Goal: Task Accomplishment & Management: Complete application form

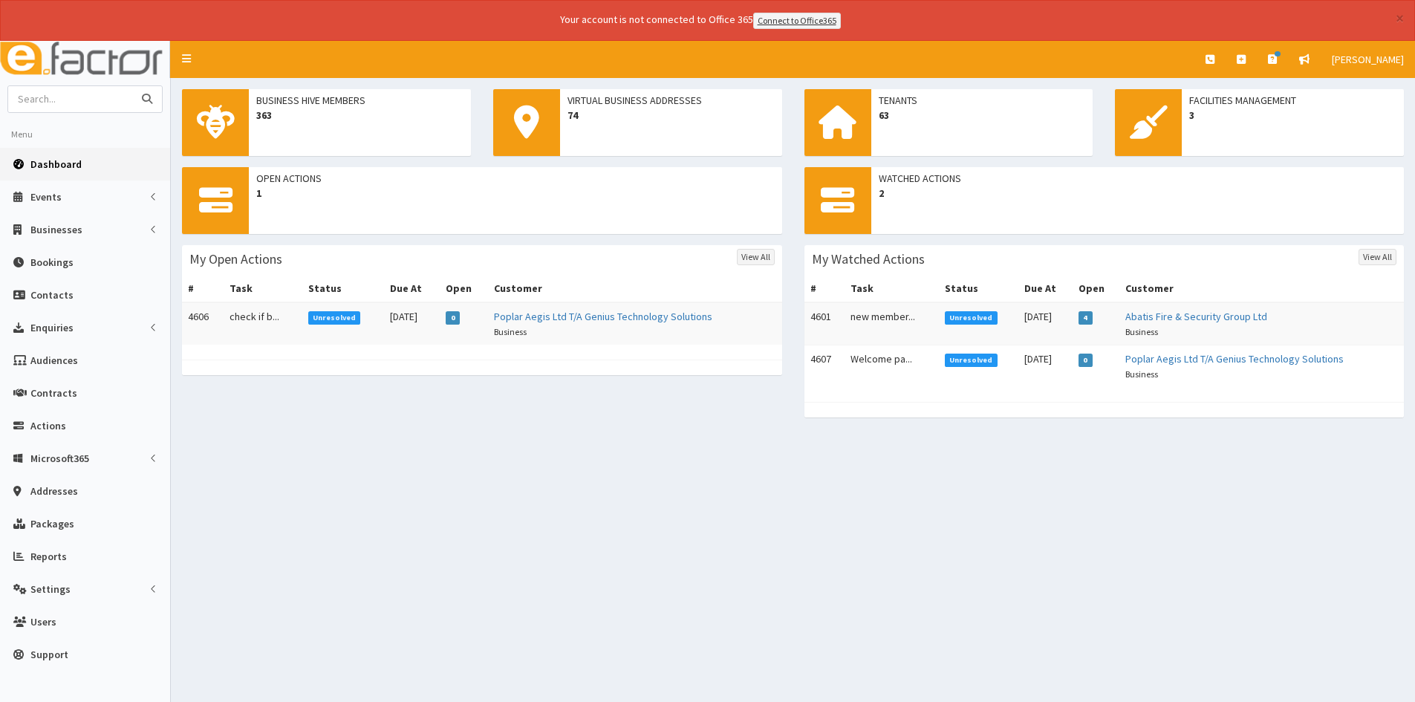
click at [71, 103] on input "text" at bounding box center [70, 99] width 125 height 26
type input "Harry ainslie"
click at [132, 86] on button "submit" at bounding box center [147, 99] width 30 height 26
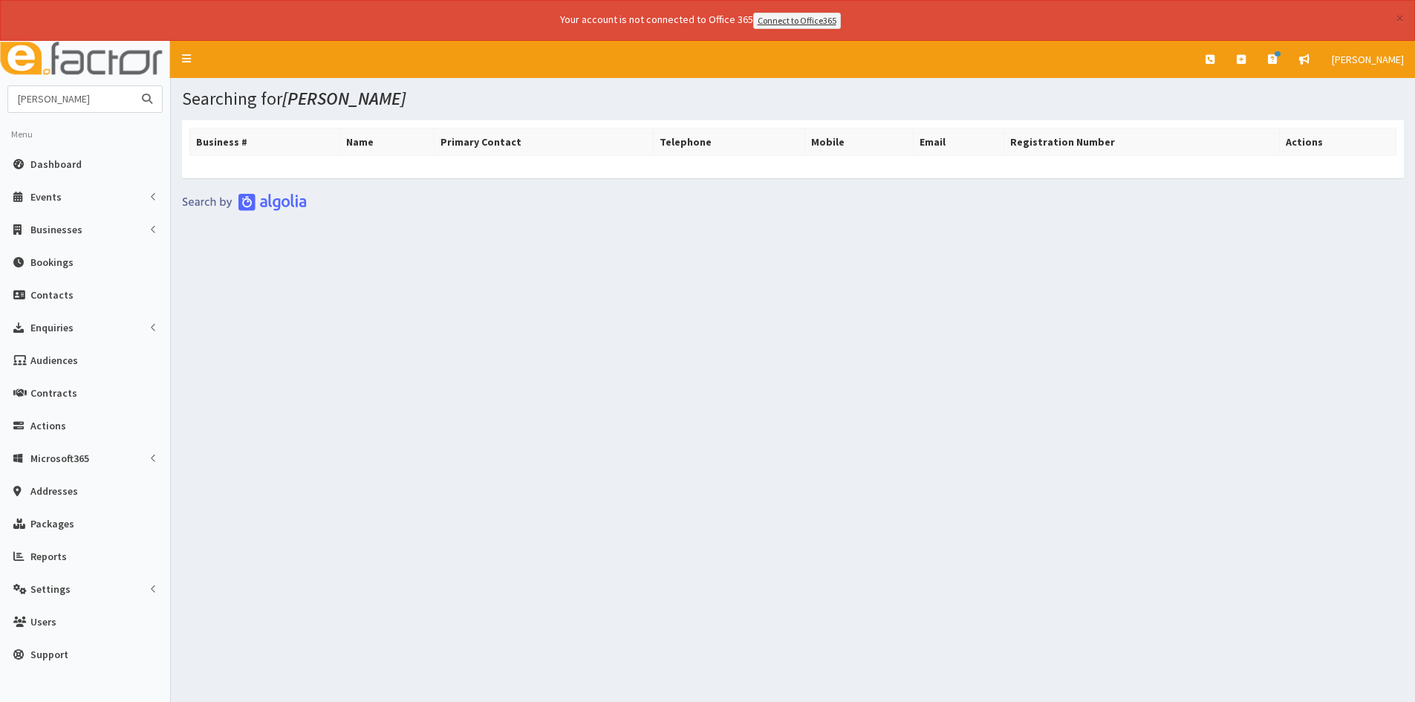
click at [84, 91] on input "Harry ainslie" at bounding box center [70, 99] width 125 height 26
drag, startPoint x: 84, startPoint y: 92, endPoint x: -9, endPoint y: 108, distance: 94.3
click at [0, 108] on html "× Your account is not connected to Office 365 Connect to Office365 E Toggle nav…" at bounding box center [707, 371] width 1415 height 743
type input "Darren shaw"
click at [132, 86] on button "submit" at bounding box center [147, 99] width 30 height 26
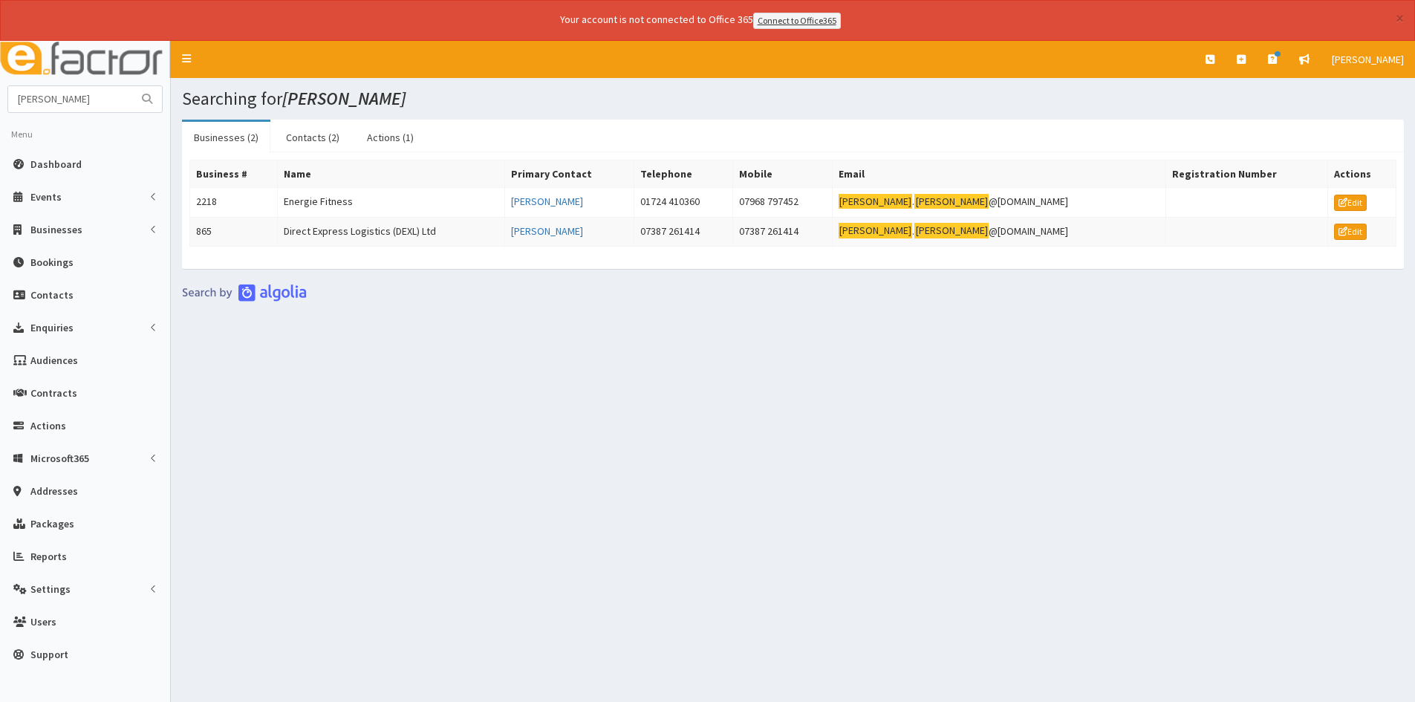
click at [1167, 554] on div "Searching for [PERSON_NAME] Businesses (2) Contacts (2) Actions (1) Business # …" at bounding box center [793, 391] width 1245 height 627
click at [567, 206] on link "[PERSON_NAME]" at bounding box center [547, 201] width 72 height 13
click at [331, 202] on td "Energie Fitness" at bounding box center [391, 202] width 227 height 30
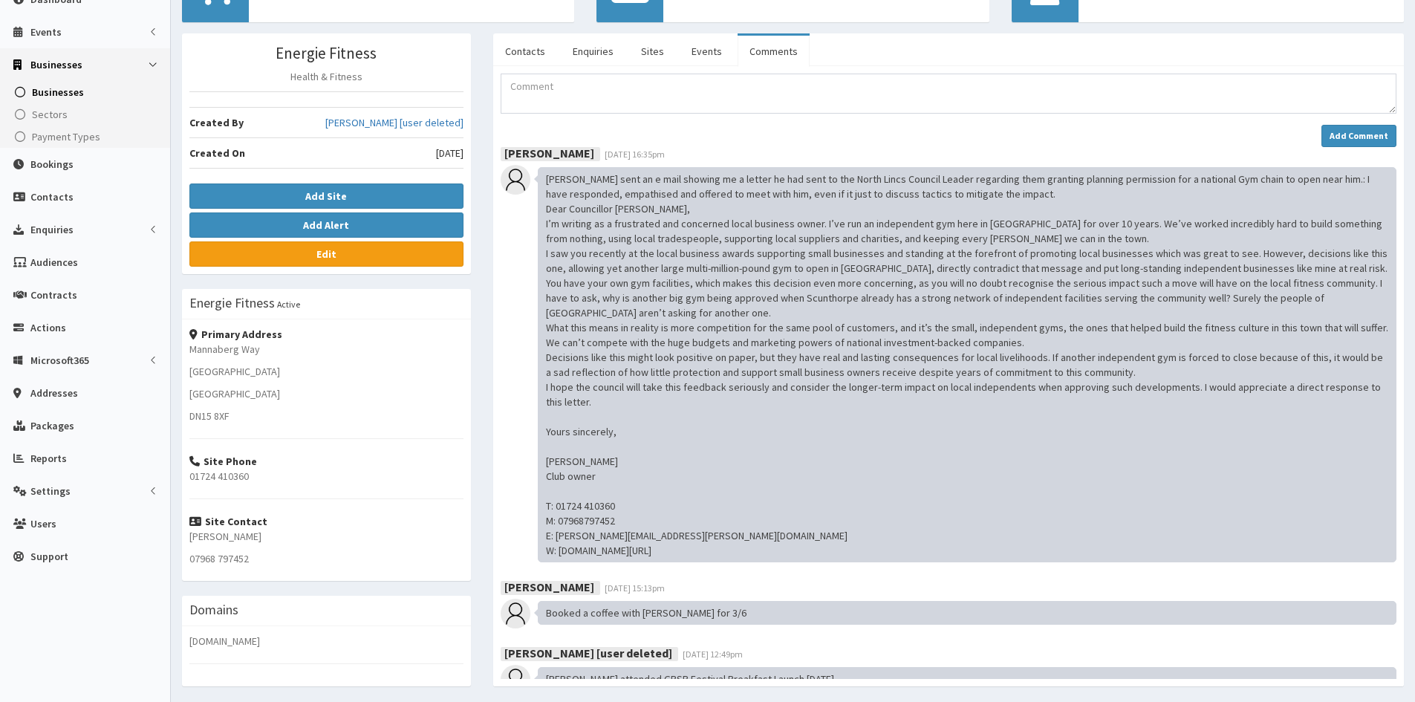
scroll to position [139, 0]
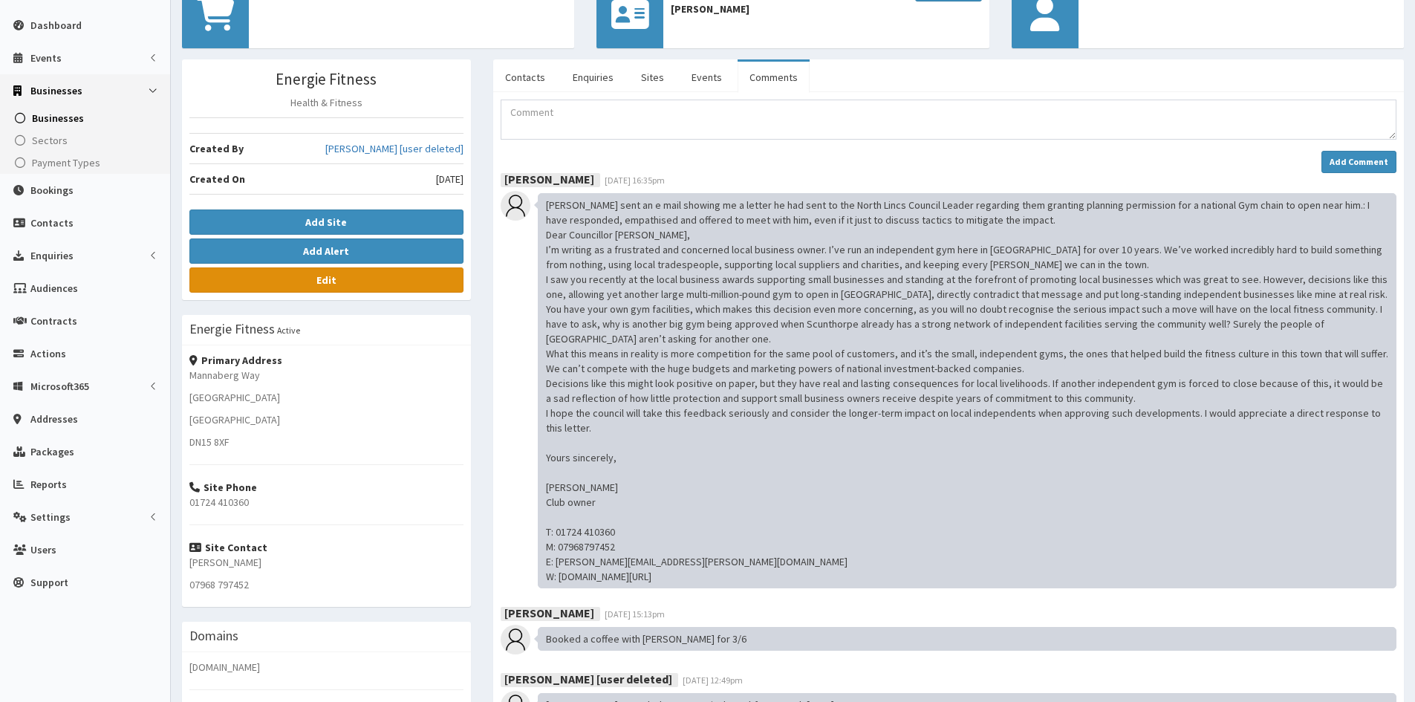
click at [295, 273] on link "Edit" at bounding box center [326, 279] width 274 height 25
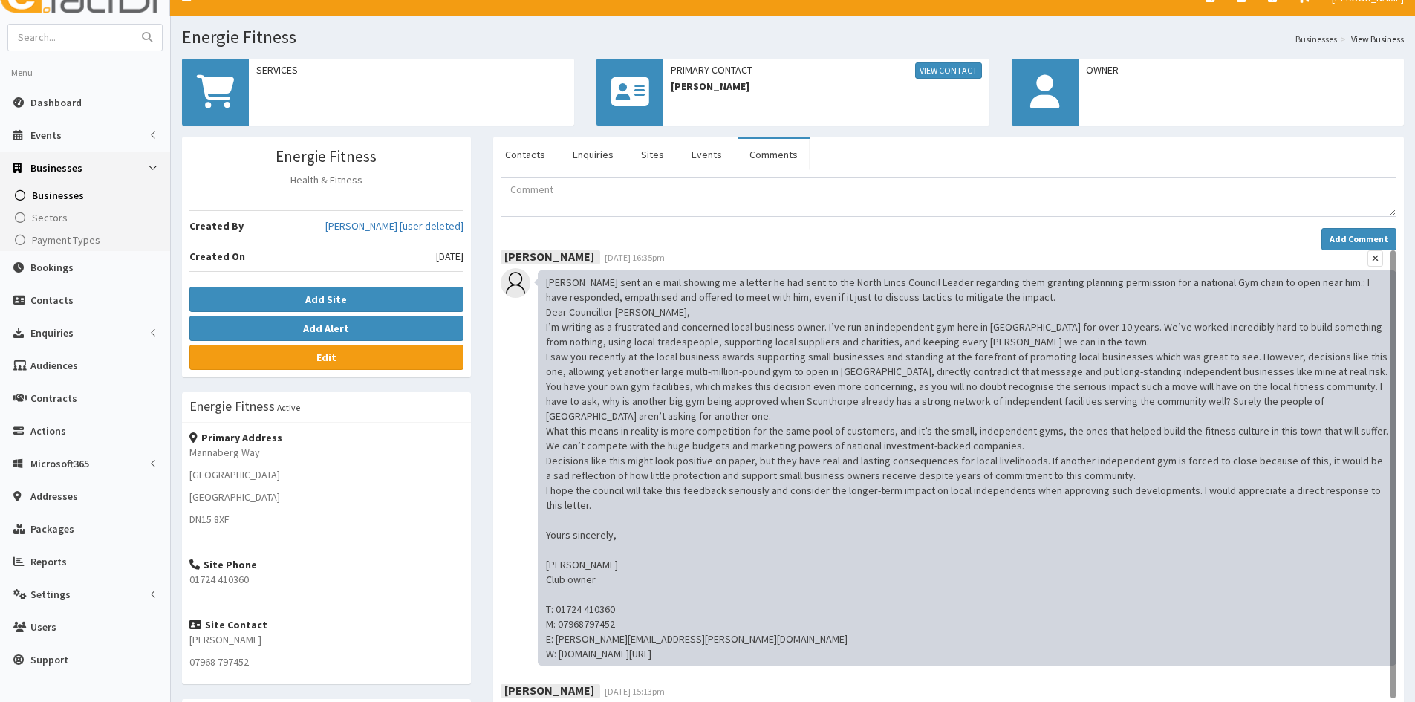
scroll to position [0, 0]
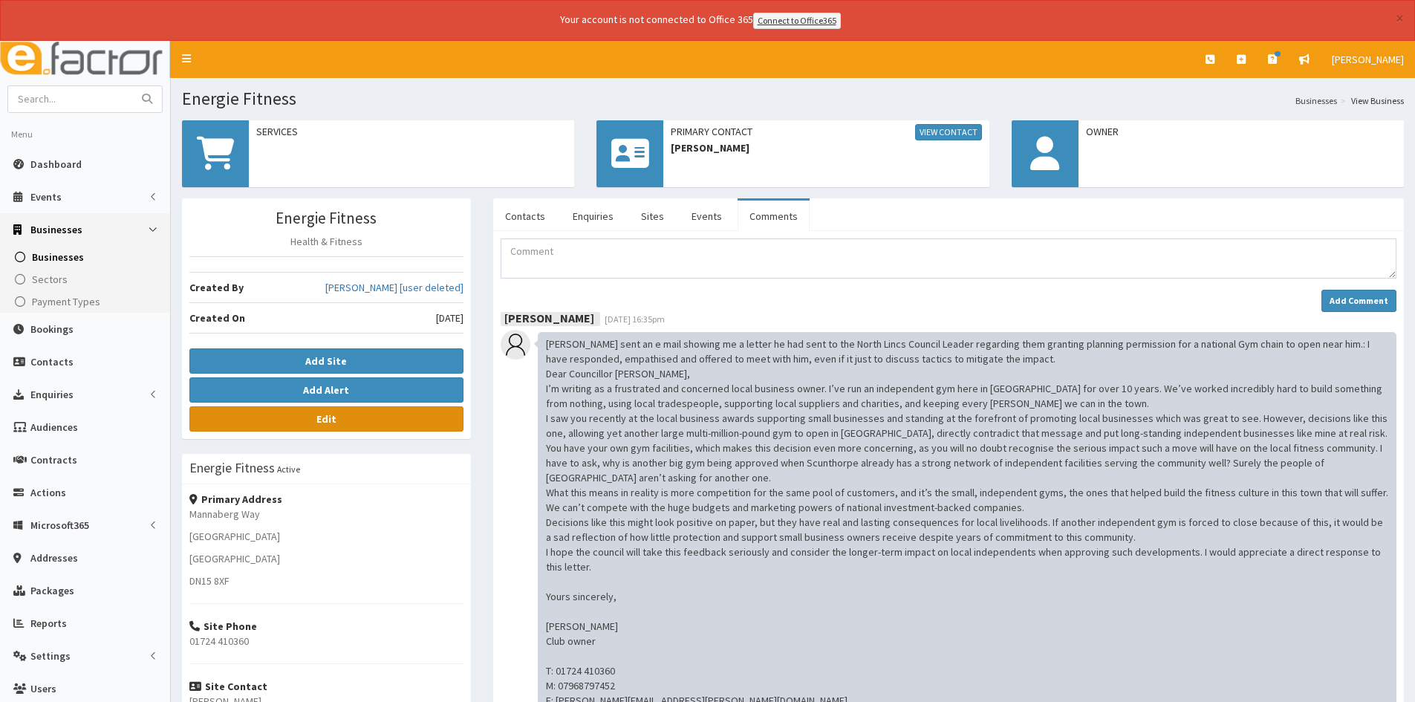
click at [305, 421] on link "Edit" at bounding box center [326, 418] width 274 height 25
drag, startPoint x: 300, startPoint y: 421, endPoint x: 228, endPoint y: 85, distance: 344.2
click at [265, 76] on nav "Toggle navigation Quick Create Create Business Create Booking Create Contact" at bounding box center [793, 59] width 1245 height 37
click at [57, 105] on input "text" at bounding box center [70, 99] width 125 height 26
type input "[PERSON_NAME]"
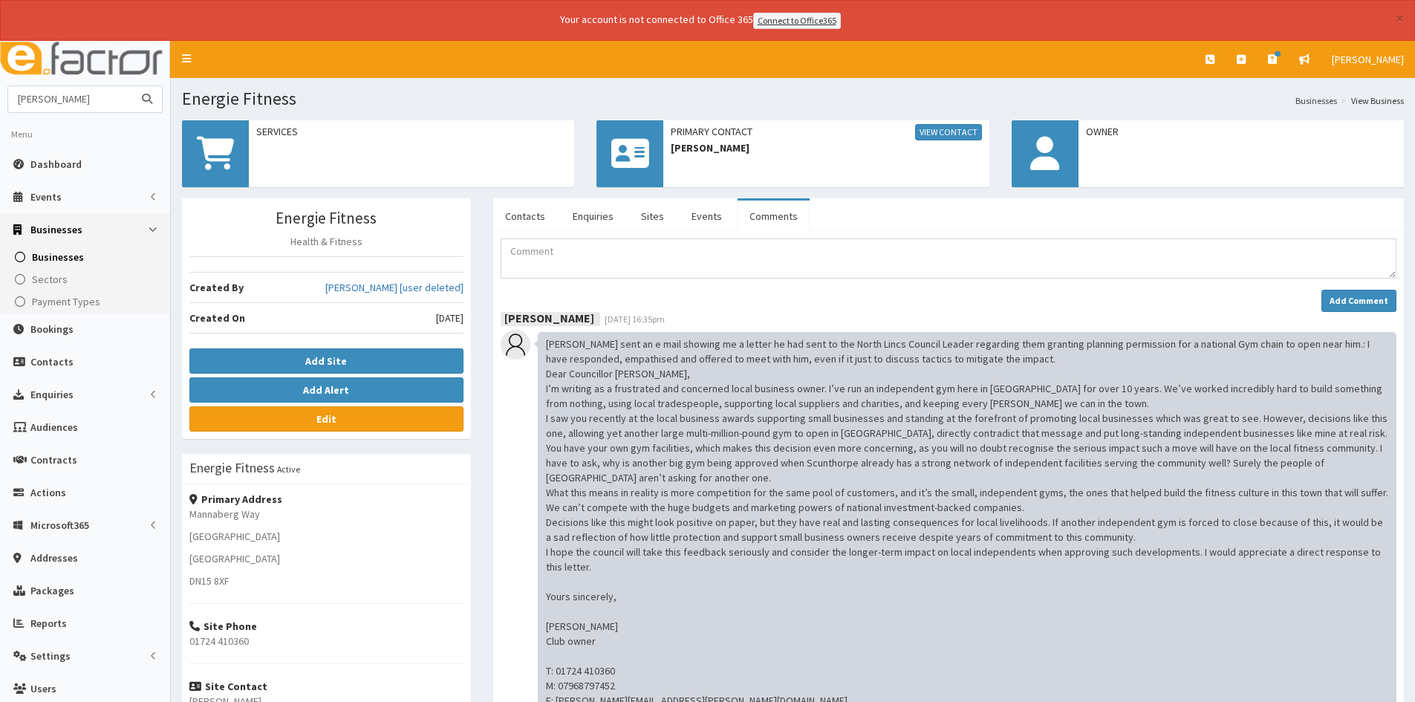
click at [132, 86] on button "submit" at bounding box center [147, 99] width 30 height 26
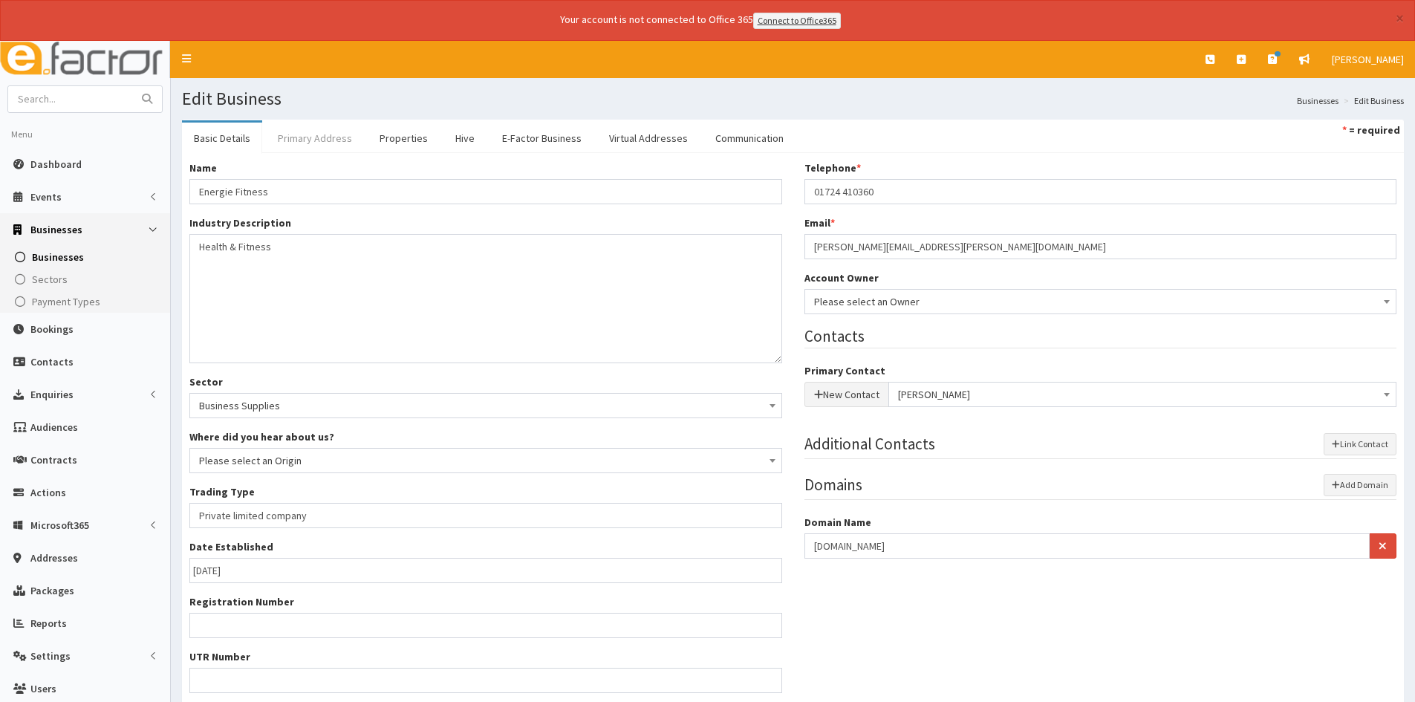
click at [303, 140] on link "Primary Address" at bounding box center [315, 138] width 98 height 31
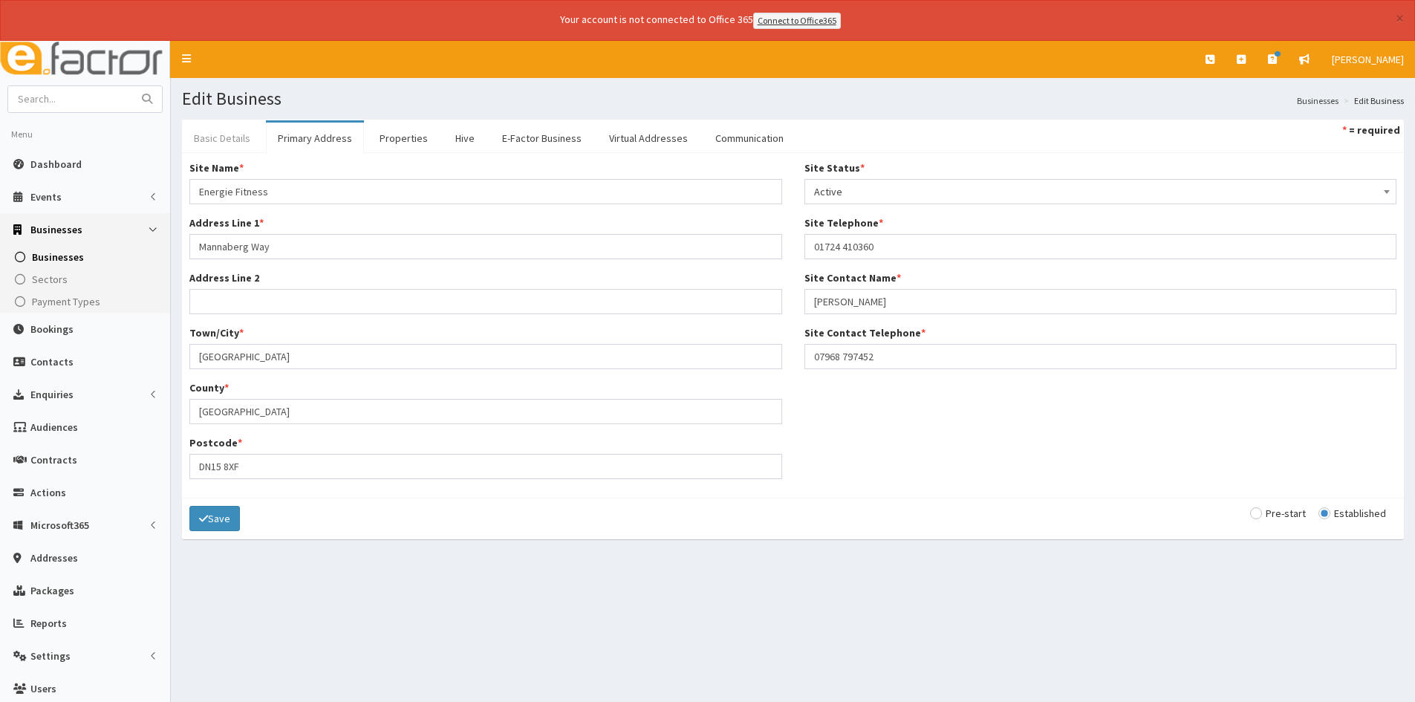
click at [259, 130] on link "Basic Details" at bounding box center [222, 138] width 80 height 31
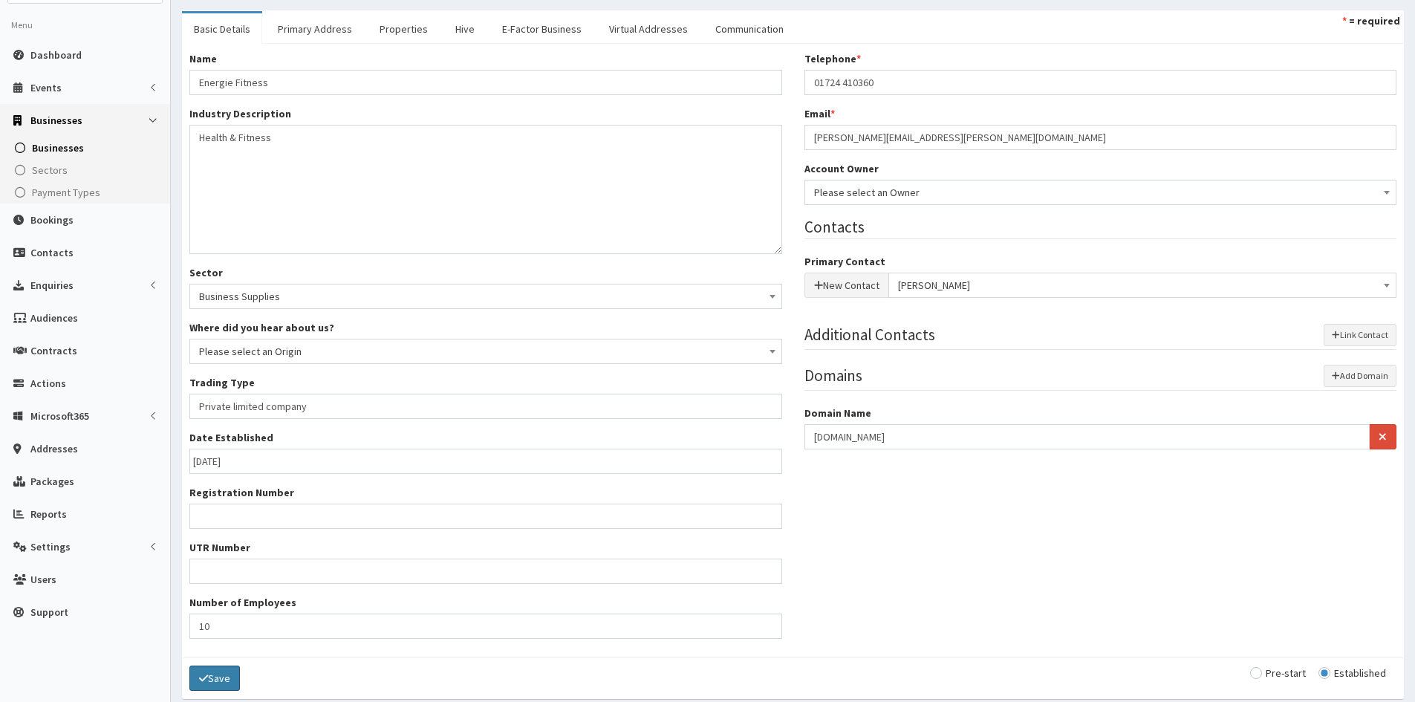
scroll to position [149, 0]
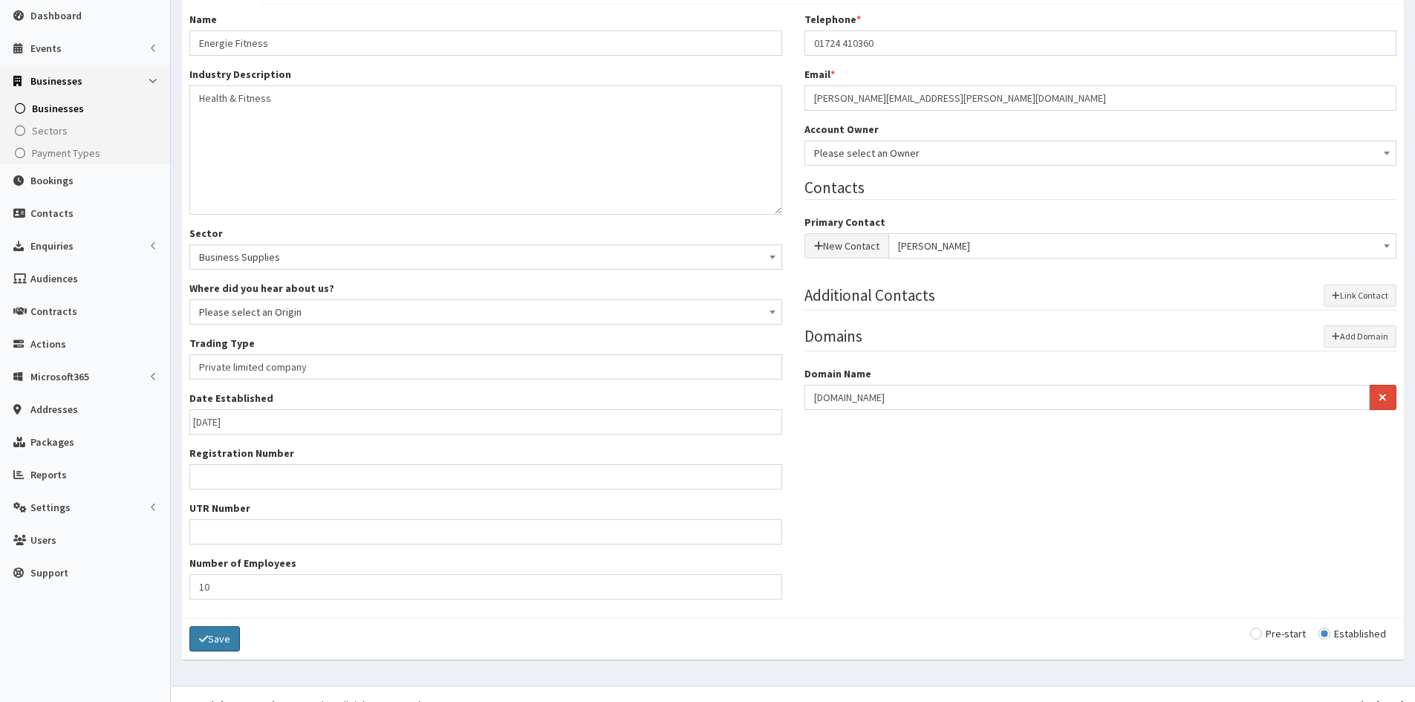
click at [197, 640] on button "Save" at bounding box center [214, 638] width 51 height 25
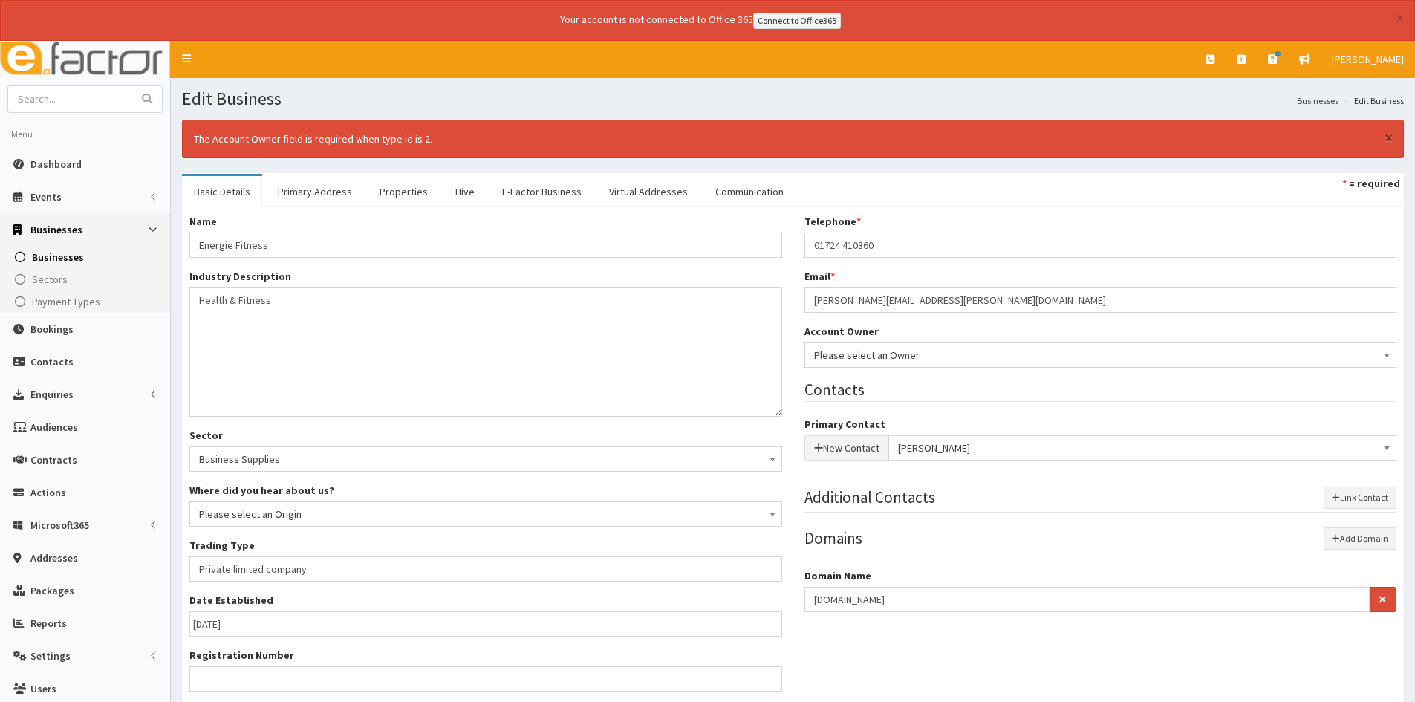
click at [1392, 135] on span "×" at bounding box center [1389, 138] width 8 height 20
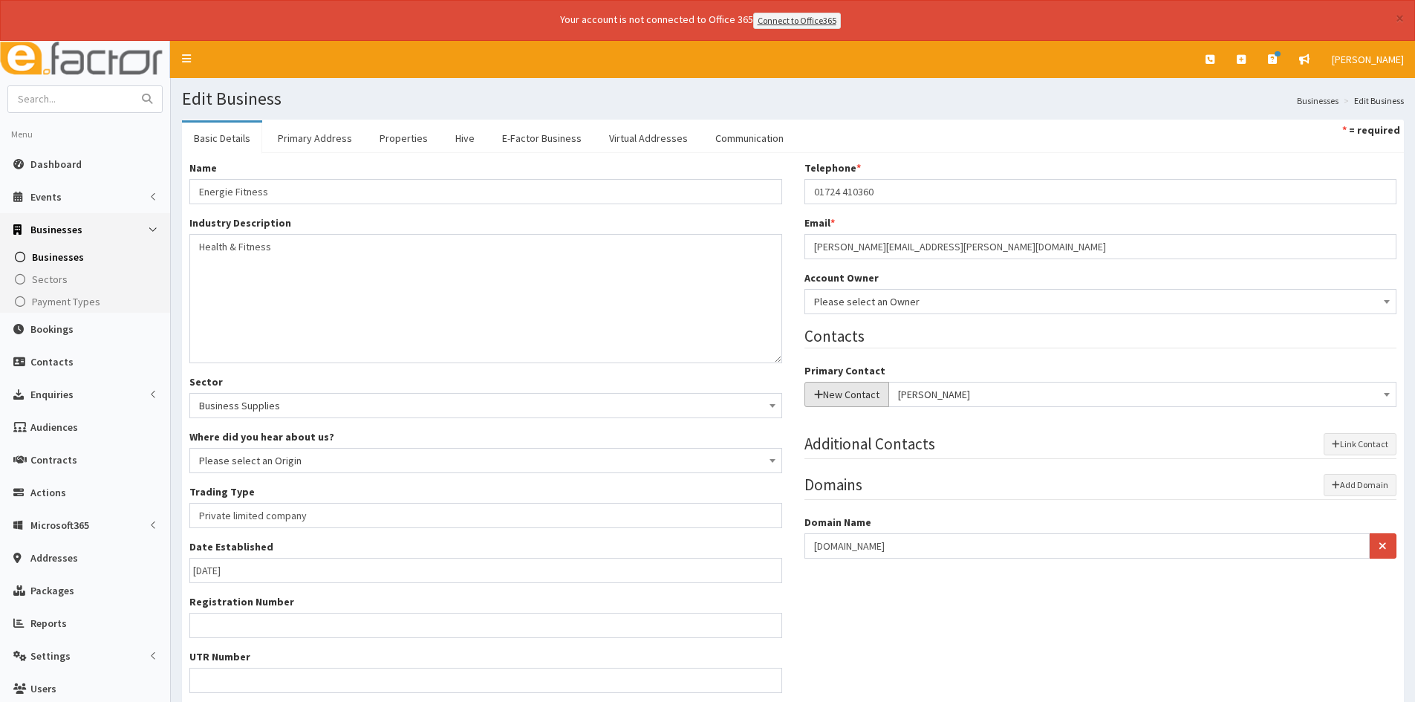
click at [854, 397] on button "New Contact" at bounding box center [847, 394] width 85 height 25
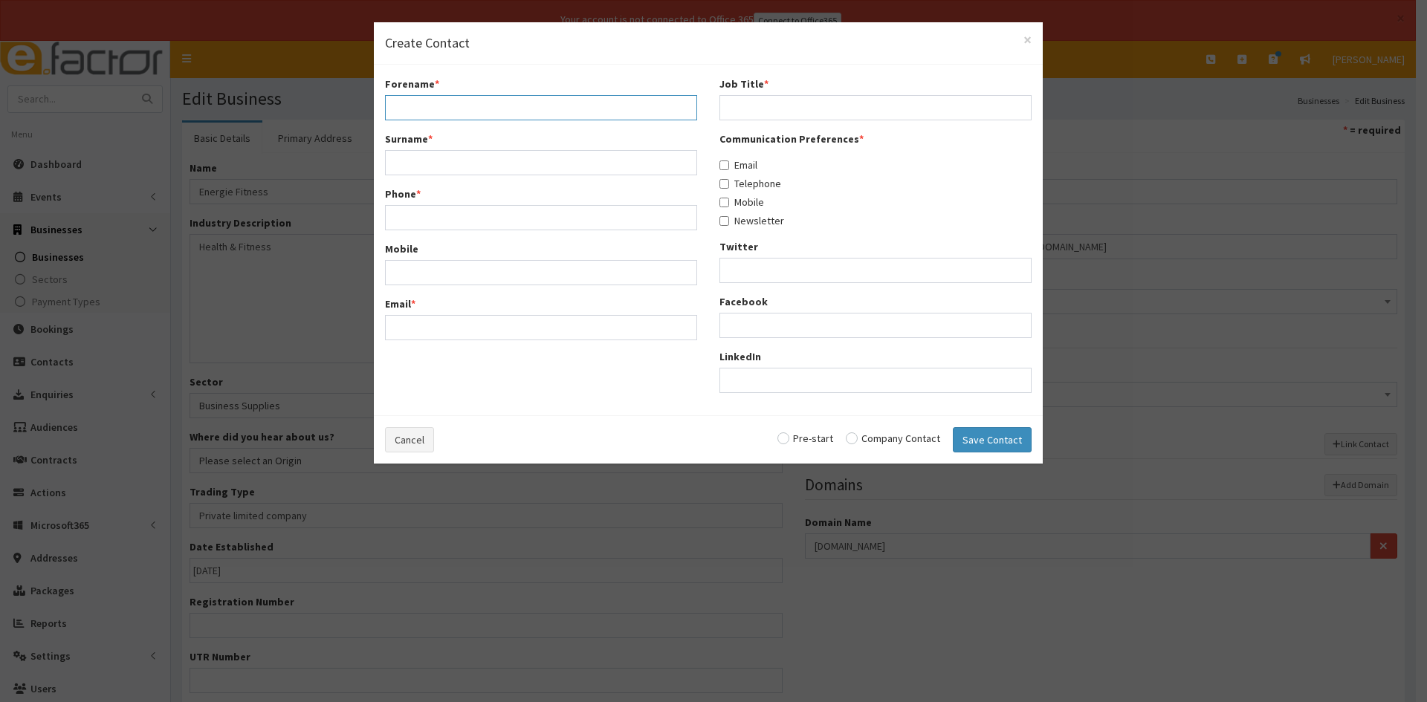
click at [519, 113] on input "Forename *" at bounding box center [541, 107] width 312 height 25
click at [436, 99] on input "Forename *" at bounding box center [541, 107] width 312 height 25
type input "H"
drag, startPoint x: 398, startPoint y: 449, endPoint x: 338, endPoint y: 375, distance: 95.0
click at [400, 449] on button "Cancel" at bounding box center [409, 439] width 49 height 25
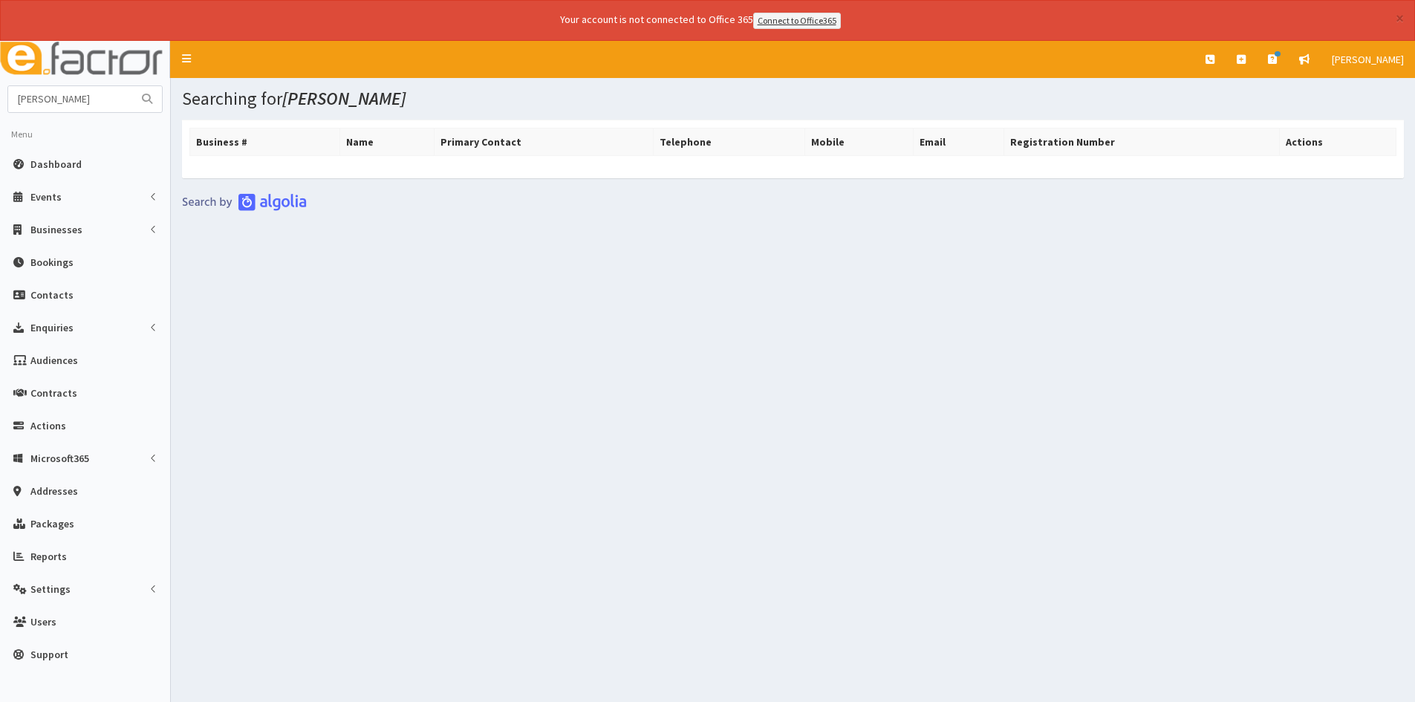
click at [103, 126] on section "harry ainslie Menu Dashboard Events Events Apps" at bounding box center [85, 381] width 170 height 593
drag, startPoint x: 107, startPoint y: 94, endPoint x: -19, endPoint y: 95, distance: 126.3
click at [0, 95] on html "× Your account is not connected to Office 365 Connect to Office365 E Toggle nav…" at bounding box center [707, 371] width 1415 height 743
click at [58, 105] on input "text" at bounding box center [70, 99] width 125 height 26
paste input "énergie Fitness [GEOGRAPHIC_DATA]"
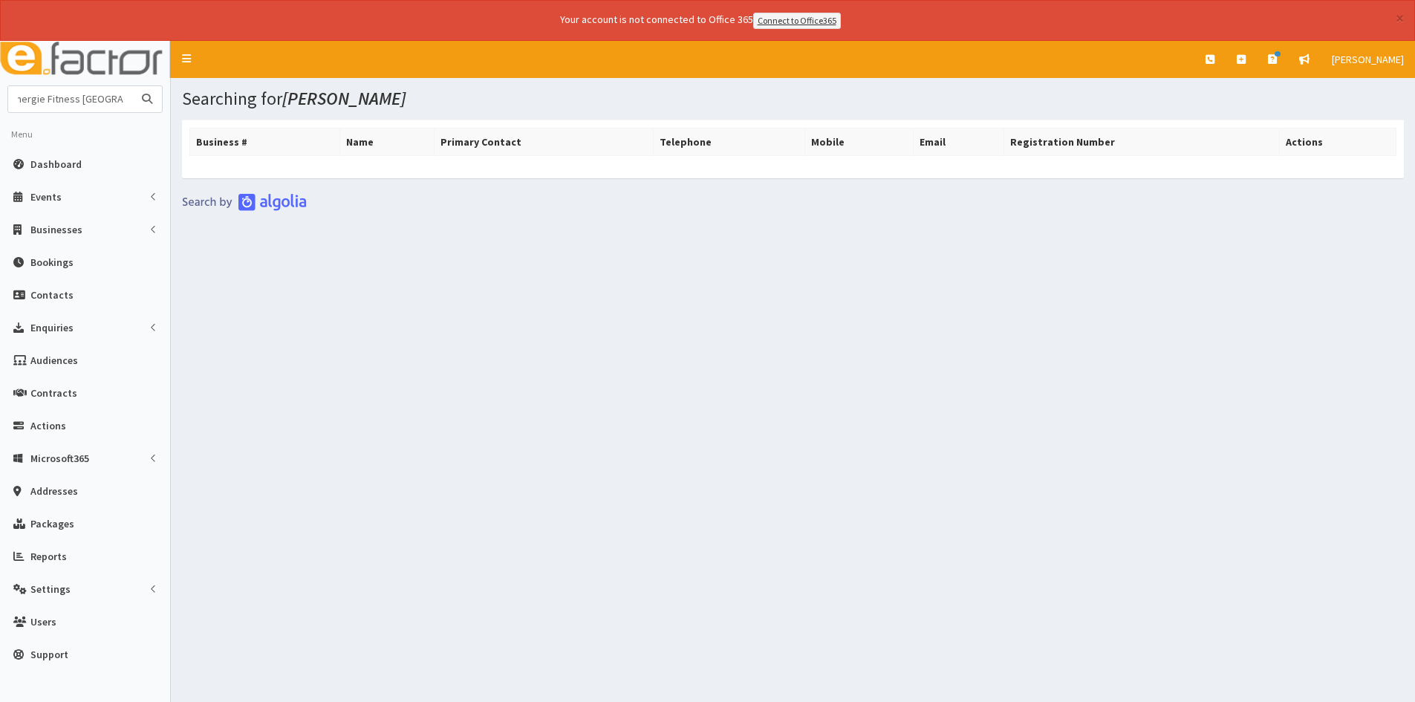
scroll to position [0, 13]
type input "énergie Fitness [GEOGRAPHIC_DATA]"
click at [132, 86] on button "submit" at bounding box center [147, 99] width 30 height 26
click at [19, 99] on input "énergie Fitness [GEOGRAPHIC_DATA]" at bounding box center [70, 99] width 125 height 26
click at [21, 99] on input "énergie Fitness [GEOGRAPHIC_DATA]" at bounding box center [70, 99] width 125 height 26
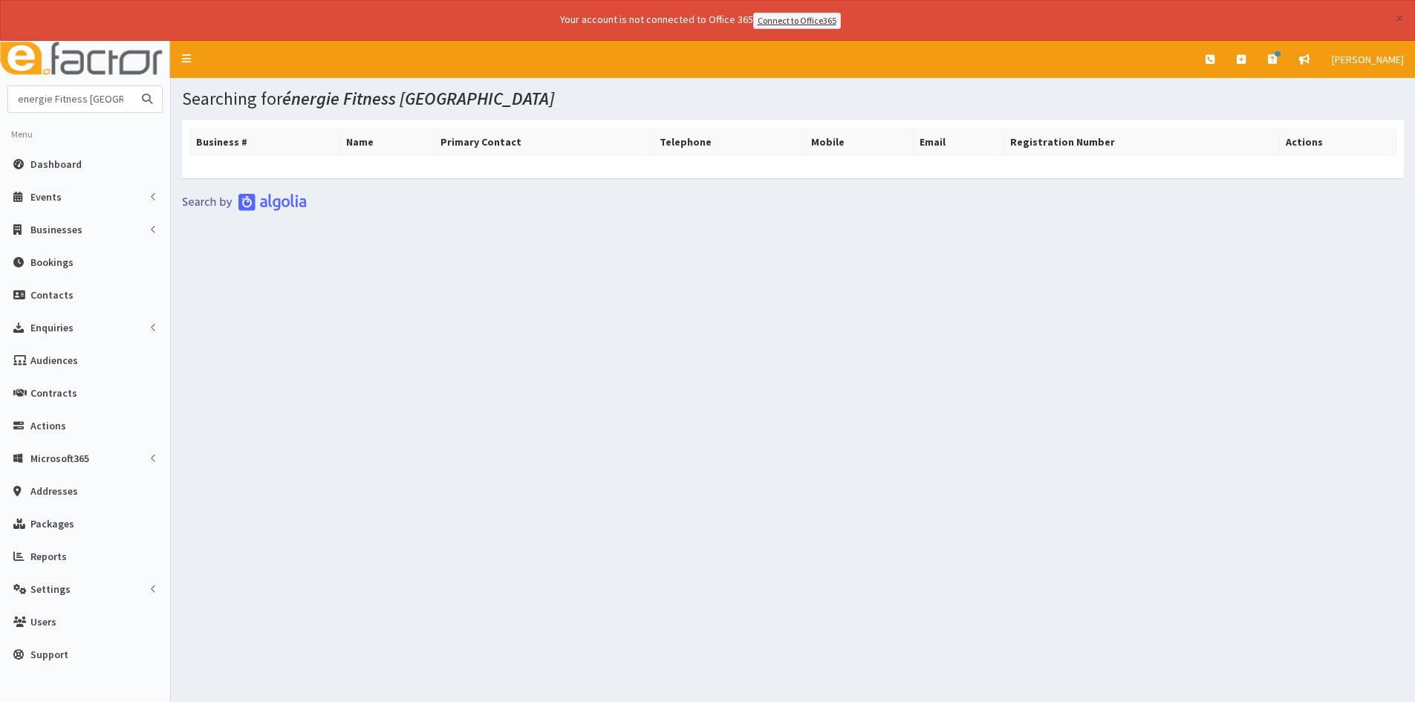
type input "energie Fitness [GEOGRAPHIC_DATA]"
click at [132, 86] on button "submit" at bounding box center [147, 99] width 30 height 26
drag, startPoint x: 1400, startPoint y: 12, endPoint x: 1355, endPoint y: 24, distance: 46.1
click at [1400, 15] on button "×" at bounding box center [1400, 18] width 8 height 16
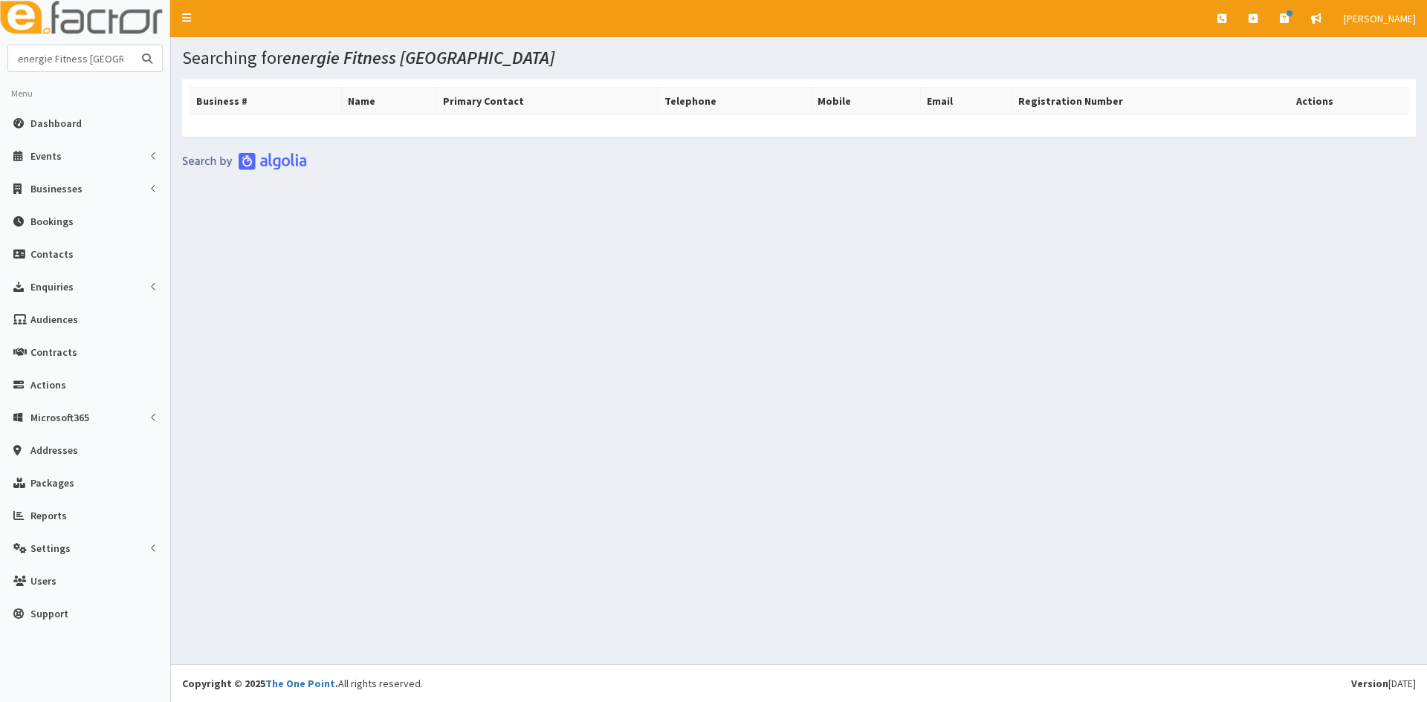
click at [120, 64] on input "energie Fitness Scunthorpe" at bounding box center [70, 58] width 125 height 26
type input "r"
type input "Darren shaw"
click at [132, 45] on button "submit" at bounding box center [147, 58] width 30 height 26
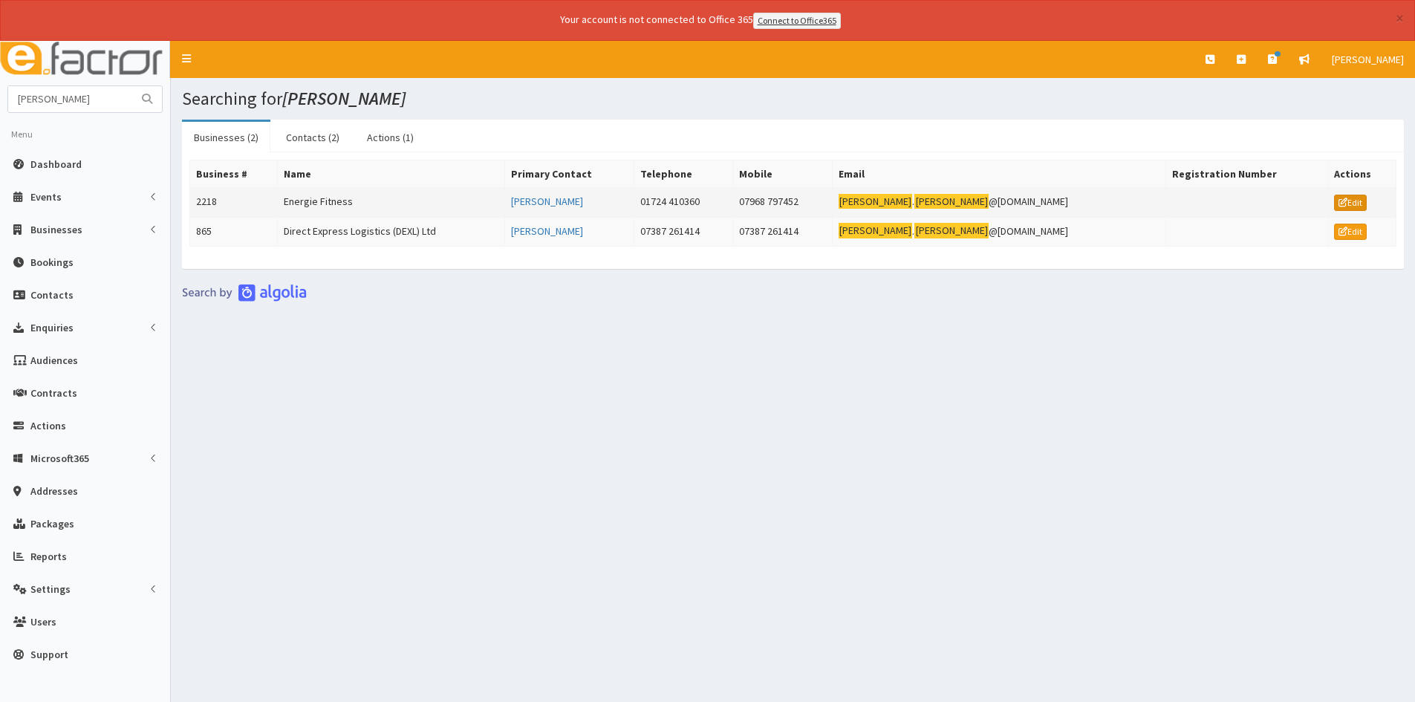
click at [1344, 207] on link "Edit" at bounding box center [1350, 203] width 33 height 16
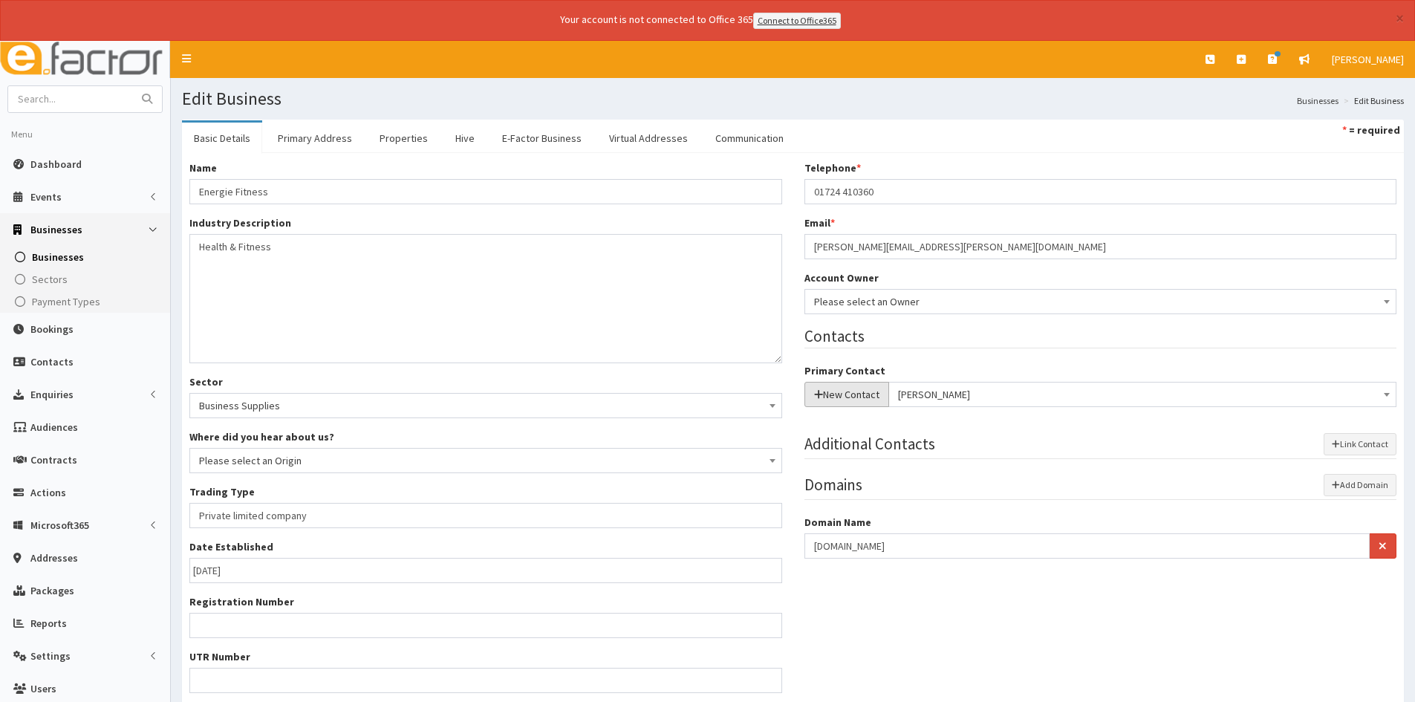
click at [832, 396] on button "New Contact" at bounding box center [847, 394] width 85 height 25
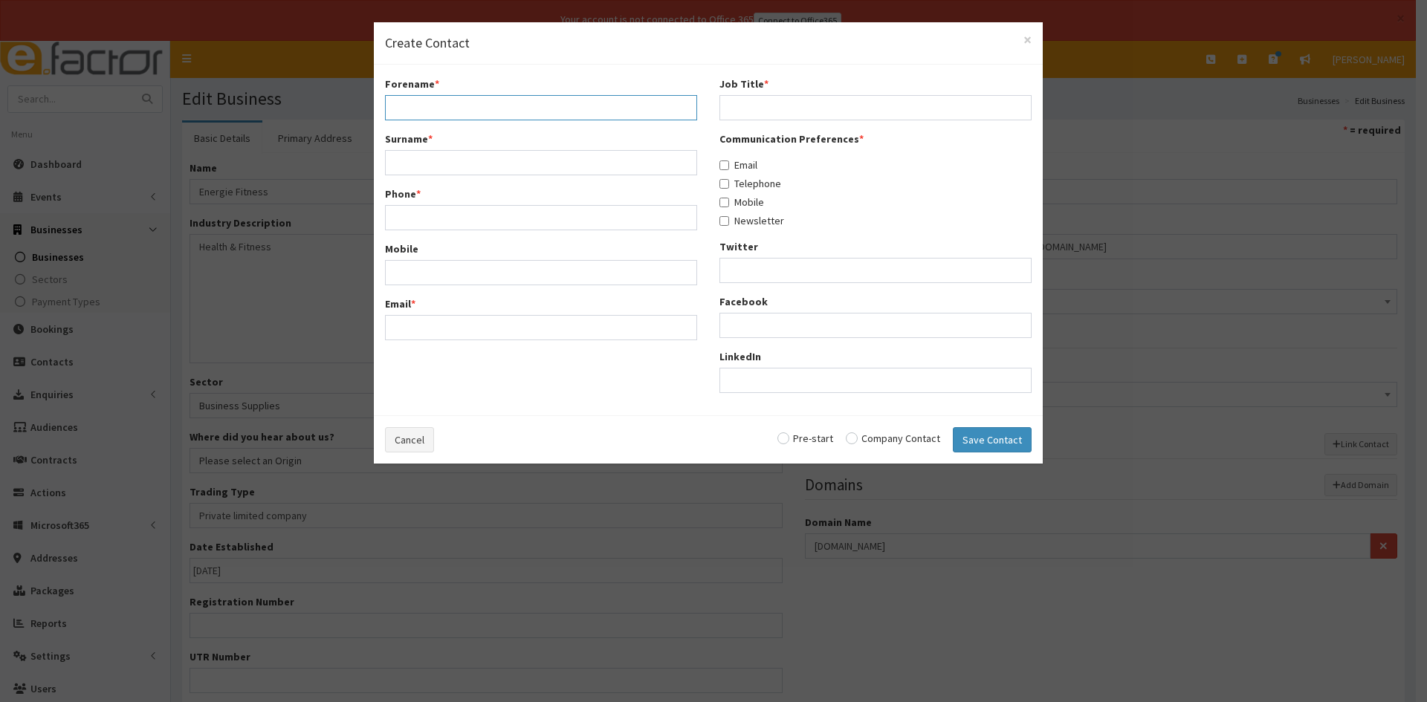
click at [536, 108] on input "Forename *" at bounding box center [541, 107] width 312 height 25
type input "[PERSON_NAME]"
click at [526, 159] on input "Surname *" at bounding box center [541, 162] width 312 height 25
type input "Ainslie"
drag, startPoint x: 453, startPoint y: 212, endPoint x: 458, endPoint y: 224, distance: 13.0
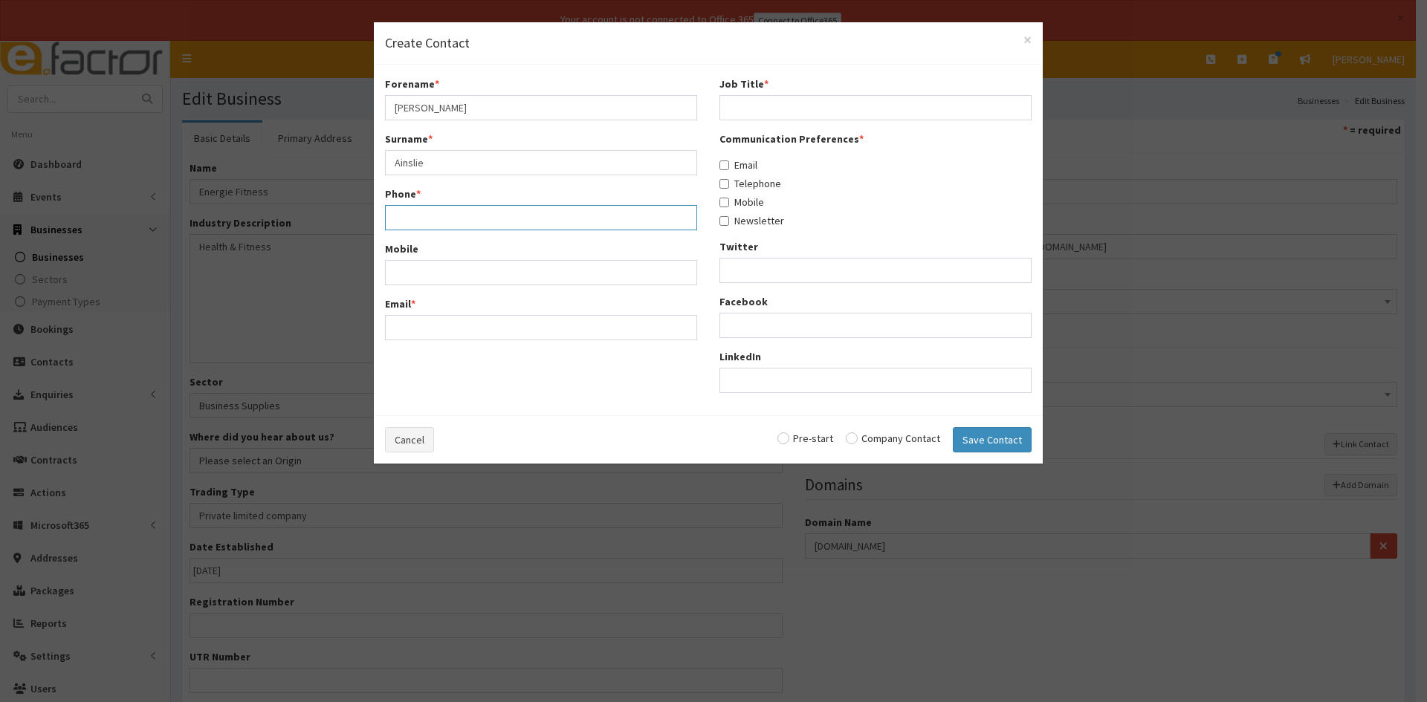
click at [456, 221] on input "Phone *" at bounding box center [541, 217] width 312 height 25
click at [551, 334] on input "Email *" at bounding box center [541, 327] width 312 height 25
paste input "harry.ainslie@energiefitness.com"
type input "harry.ainslie@energiefitness.com"
click at [522, 214] on input "Phone *" at bounding box center [541, 217] width 312 height 25
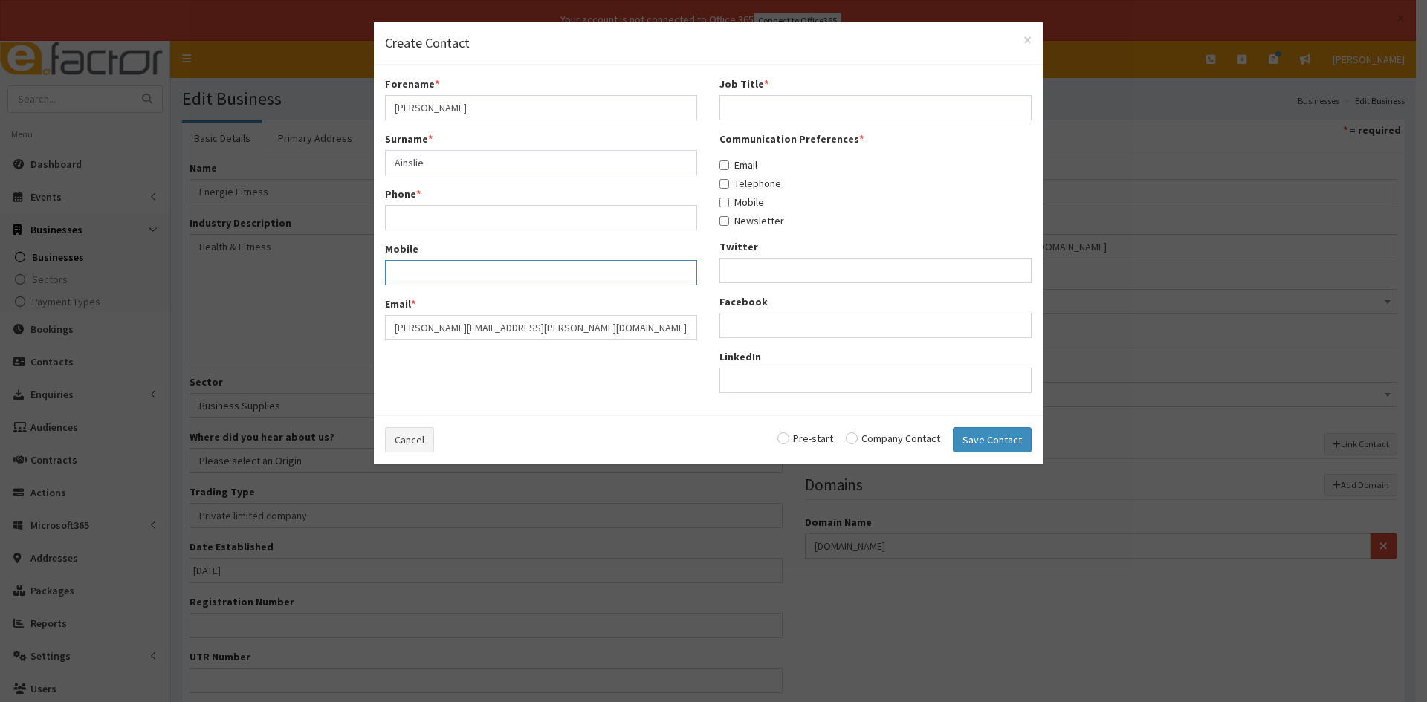
click at [461, 284] on input "Mobile" at bounding box center [541, 272] width 312 height 25
paste input "07828697391"
type input "07828697391"
click at [845, 107] on input "Job Title *" at bounding box center [875, 107] width 312 height 25
click at [768, 100] on input "Job Title *" at bounding box center [875, 107] width 312 height 25
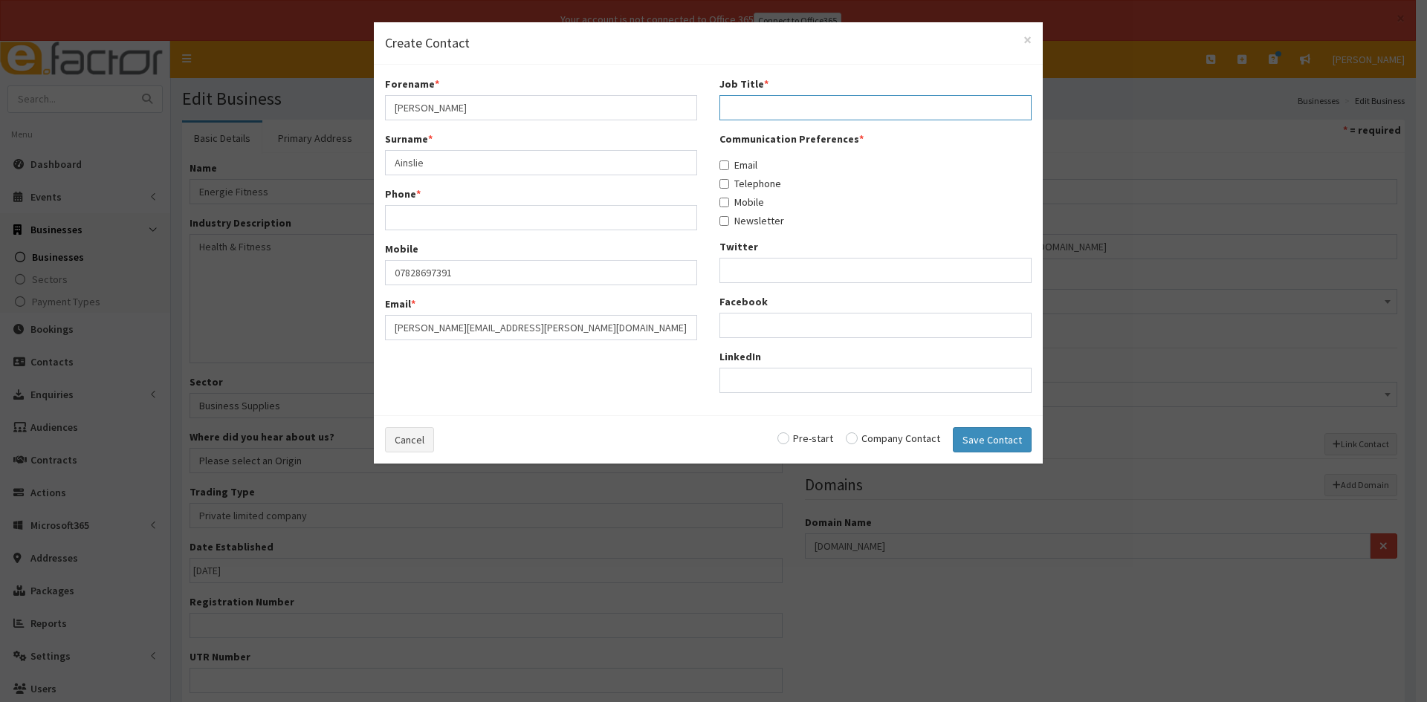
paste input "Group MD"
type input "Group MD"
click at [726, 163] on input "Email" at bounding box center [724, 165] width 10 height 10
checkbox input "true"
click at [728, 184] on input "Telephone" at bounding box center [724, 184] width 10 height 10
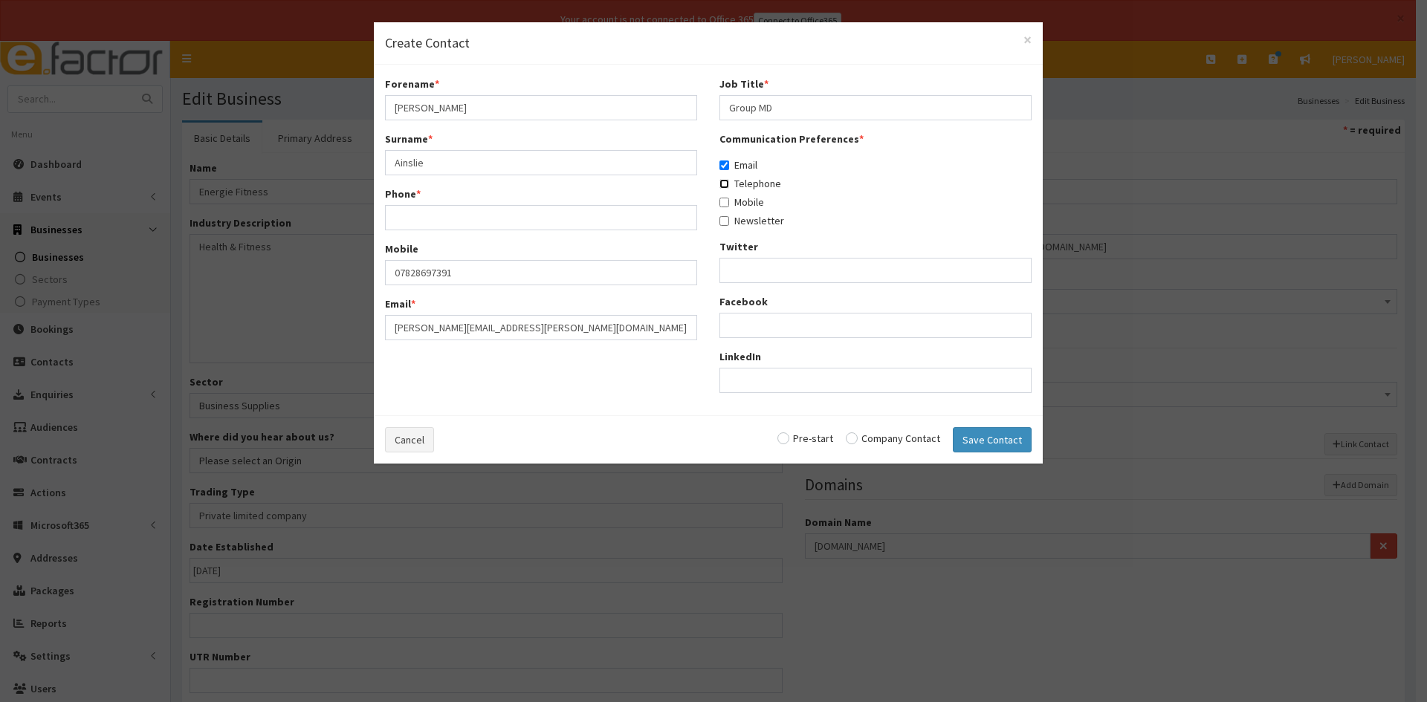
checkbox input "true"
drag, startPoint x: 727, startPoint y: 204, endPoint x: 725, endPoint y: 213, distance: 9.2
click at [727, 208] on label "Mobile" at bounding box center [741, 202] width 45 height 15
click at [727, 207] on input "Mobile" at bounding box center [724, 203] width 10 height 10
checkbox input "true"
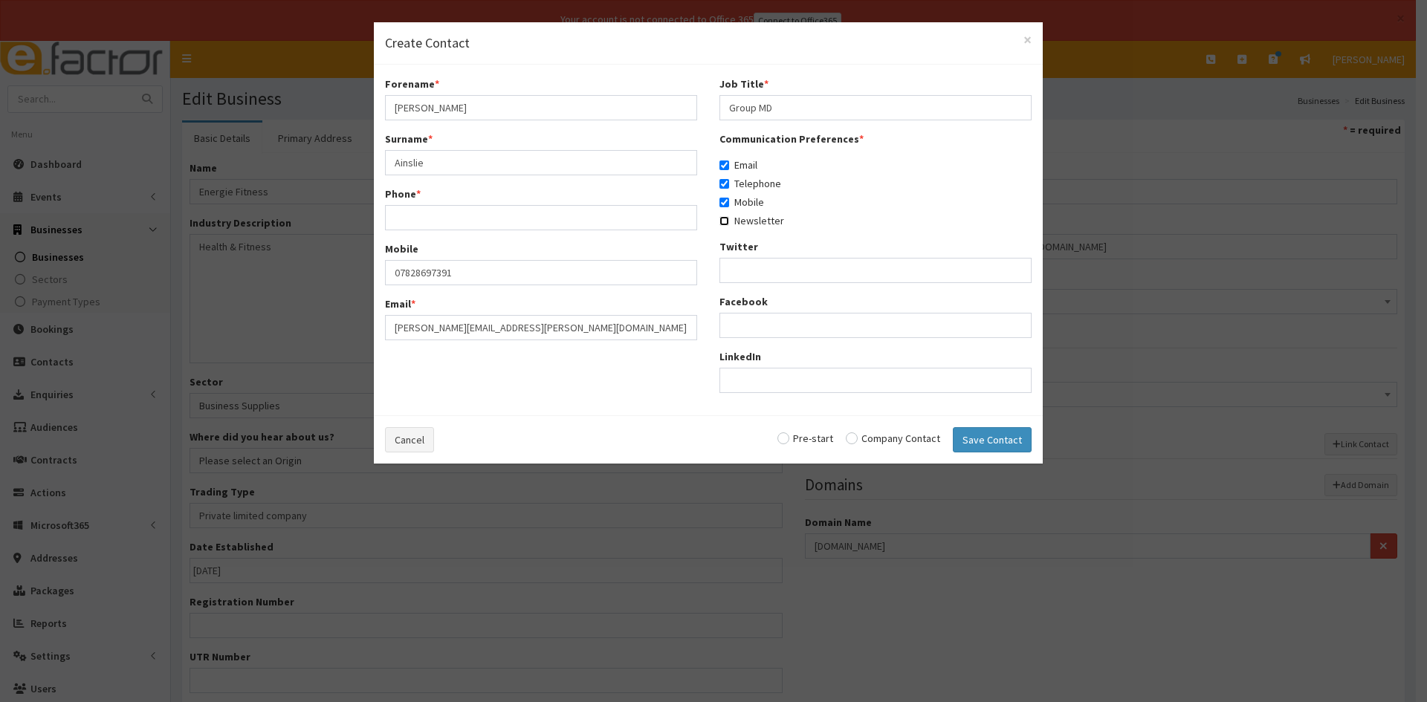
click at [723, 225] on input "Newsletter" at bounding box center [724, 221] width 10 height 10
checkbox input "true"
click at [908, 436] on input "radio" at bounding box center [893, 438] width 94 height 10
radio input "true"
click at [968, 432] on button "Save Contact" at bounding box center [992, 439] width 79 height 25
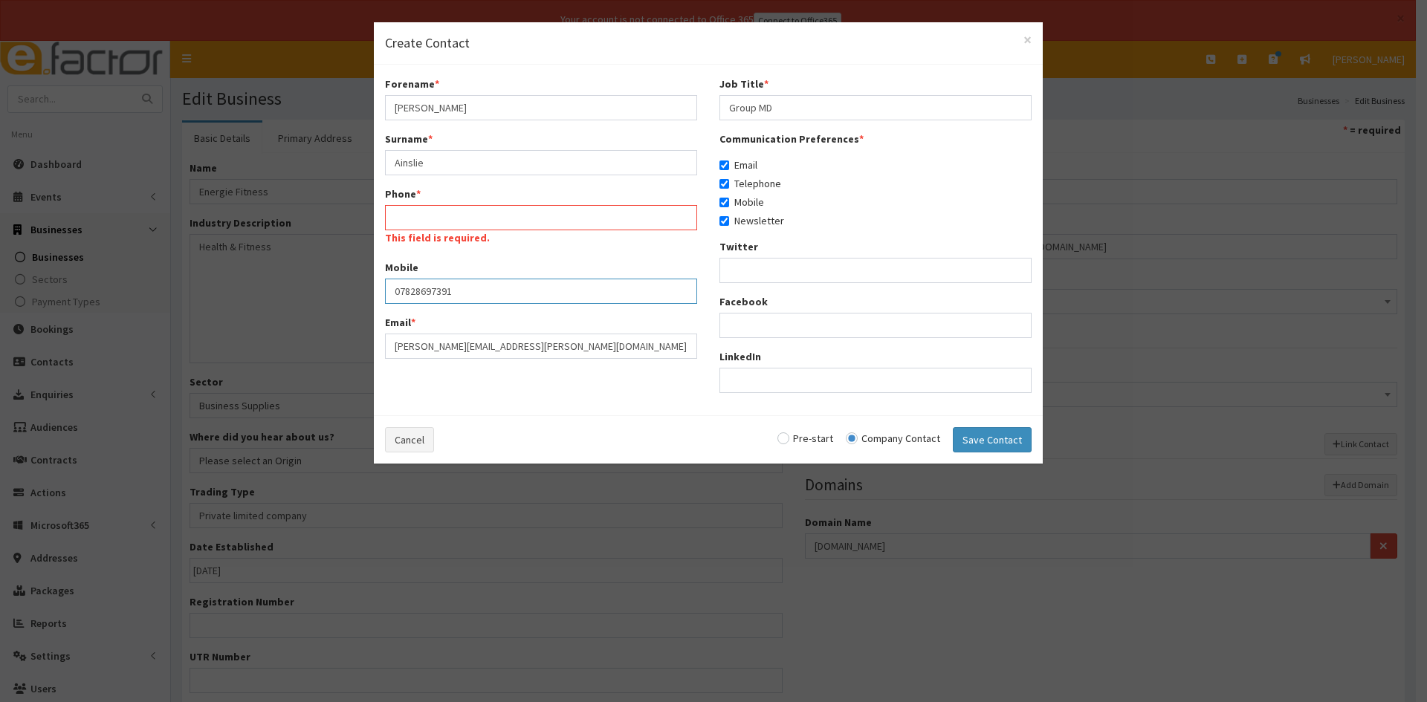
drag, startPoint x: 459, startPoint y: 289, endPoint x: 354, endPoint y: 300, distance: 106.1
click at [333, 305] on div "× Create Contact Forename * Harry Surname * Ainslie Phone * This field is requi…" at bounding box center [713, 351] width 1427 height 702
click at [454, 223] on input "Phone *" at bounding box center [541, 217] width 312 height 25
paste input "07828697391"
type input "07828697391"
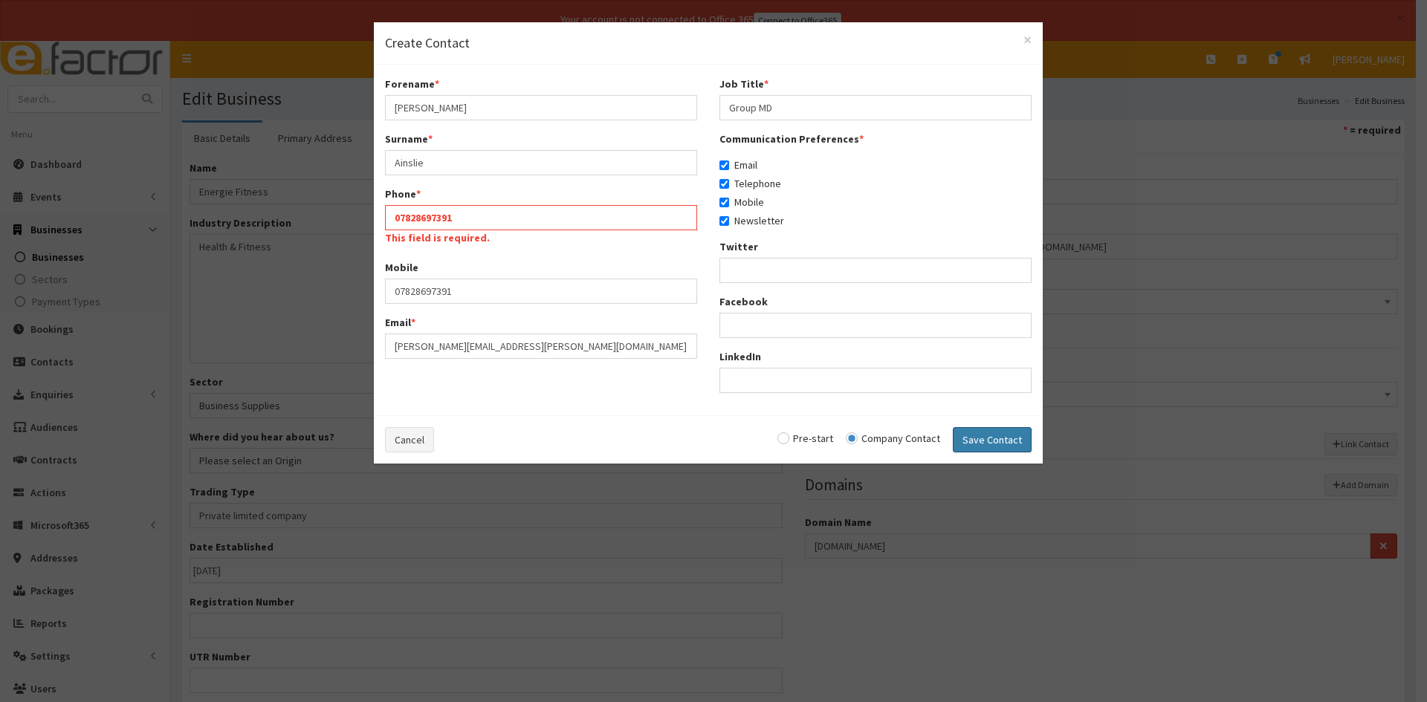
click at [984, 437] on button "Save Contact" at bounding box center [992, 439] width 79 height 25
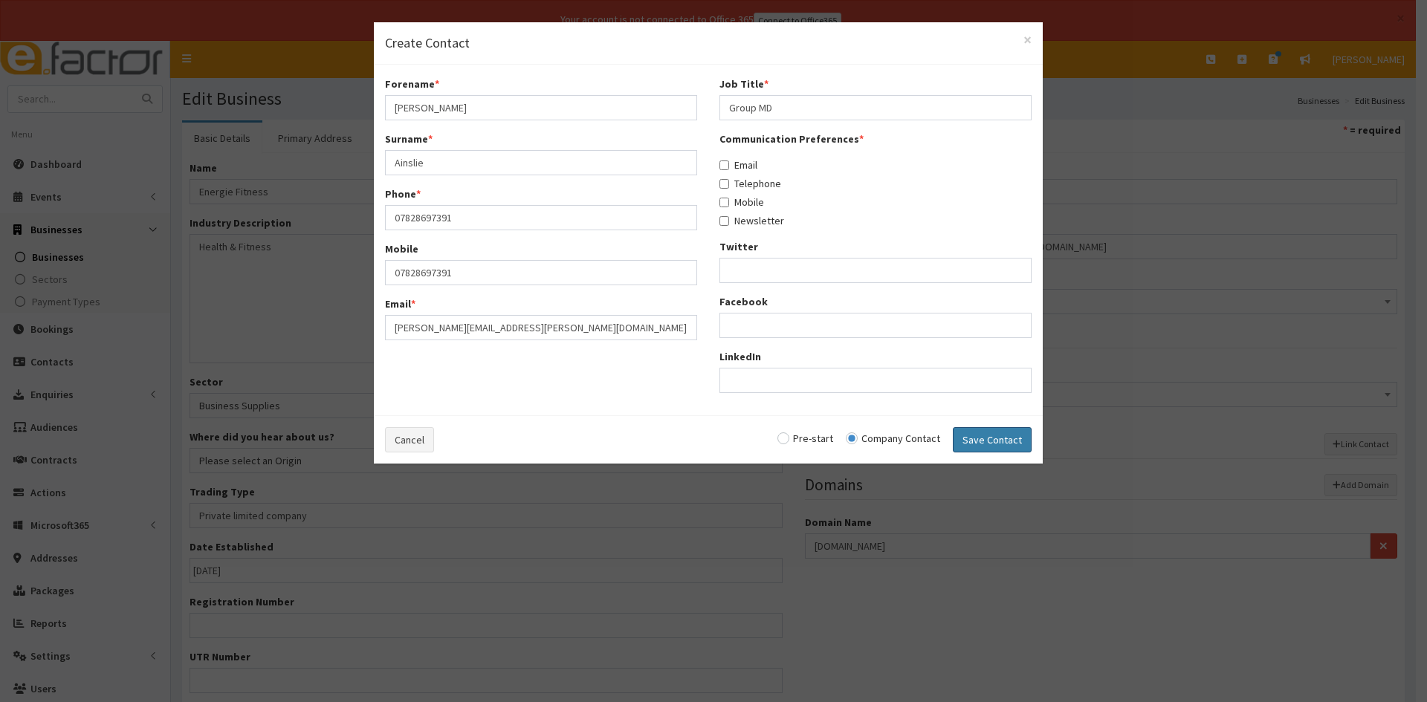
checkbox input "false"
radio input "false"
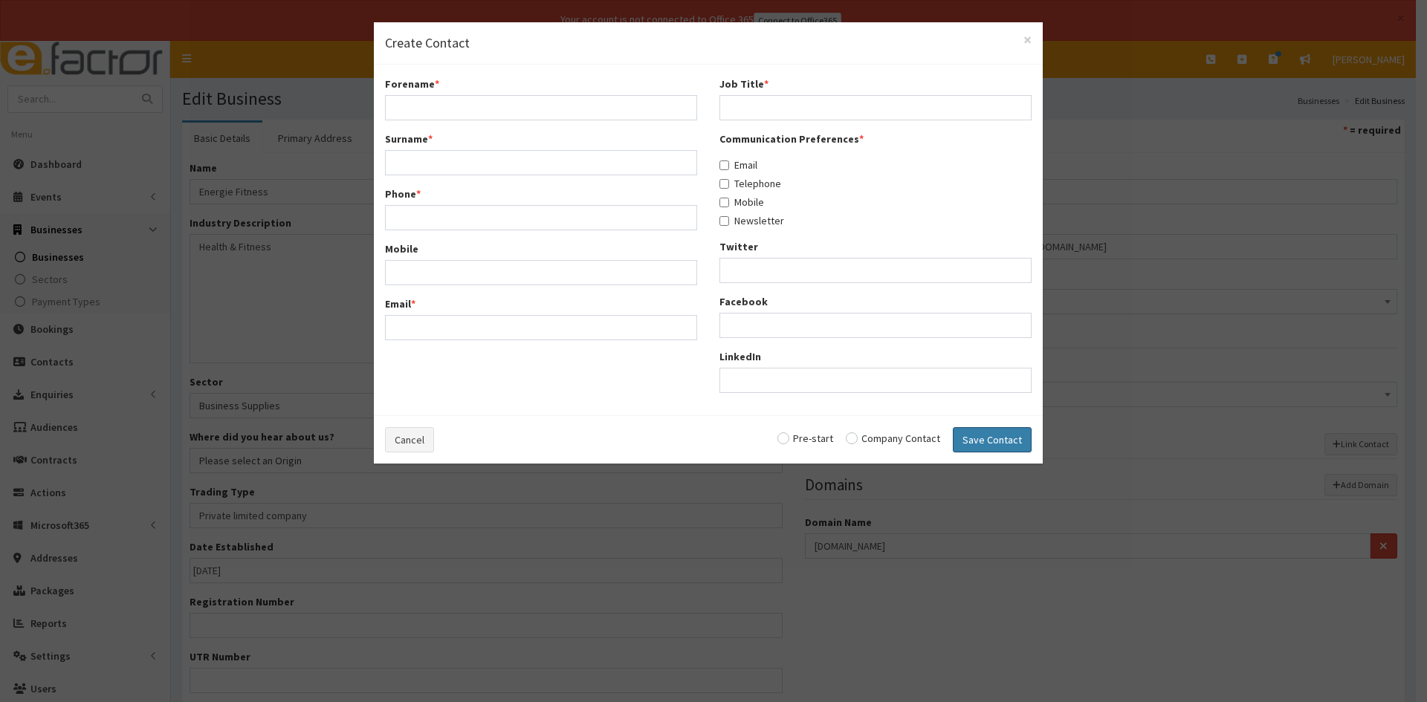
select select "5310"
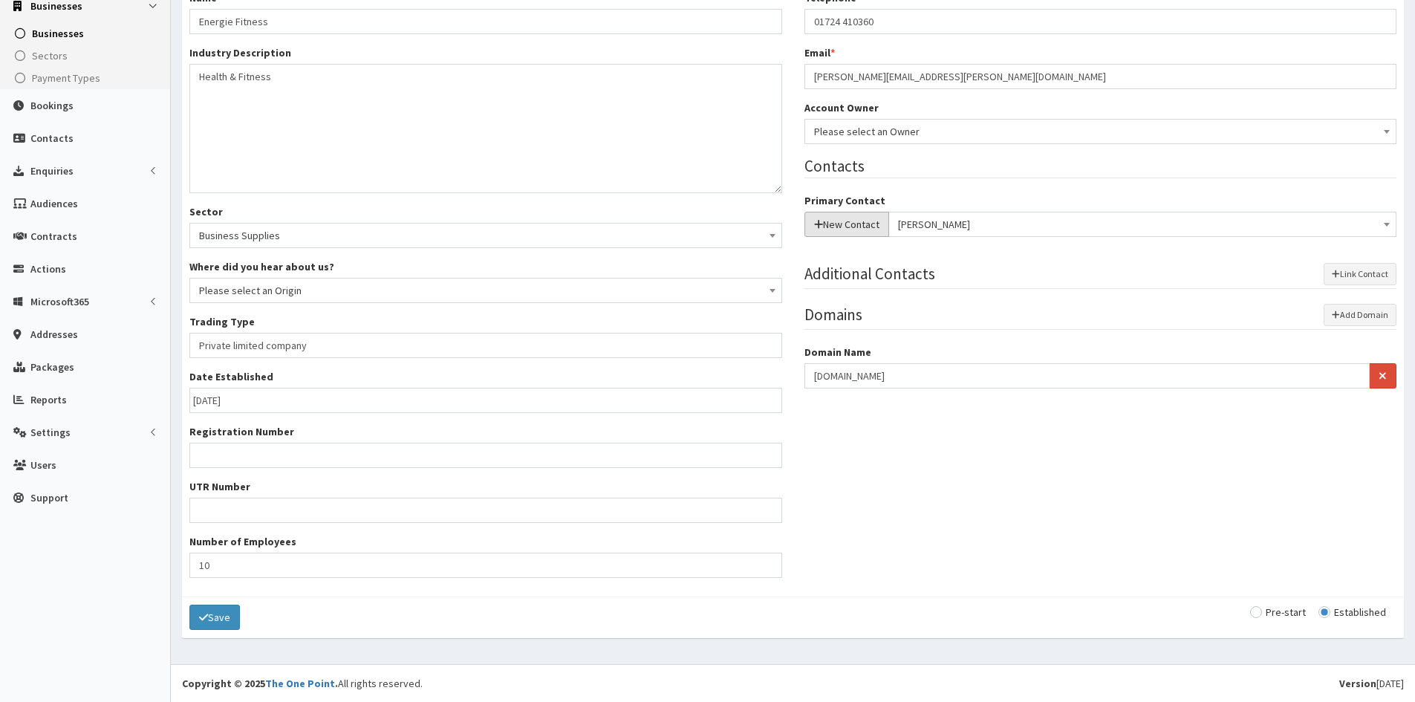
scroll to position [224, 0]
click at [198, 618] on button "Save" at bounding box center [214, 616] width 51 height 25
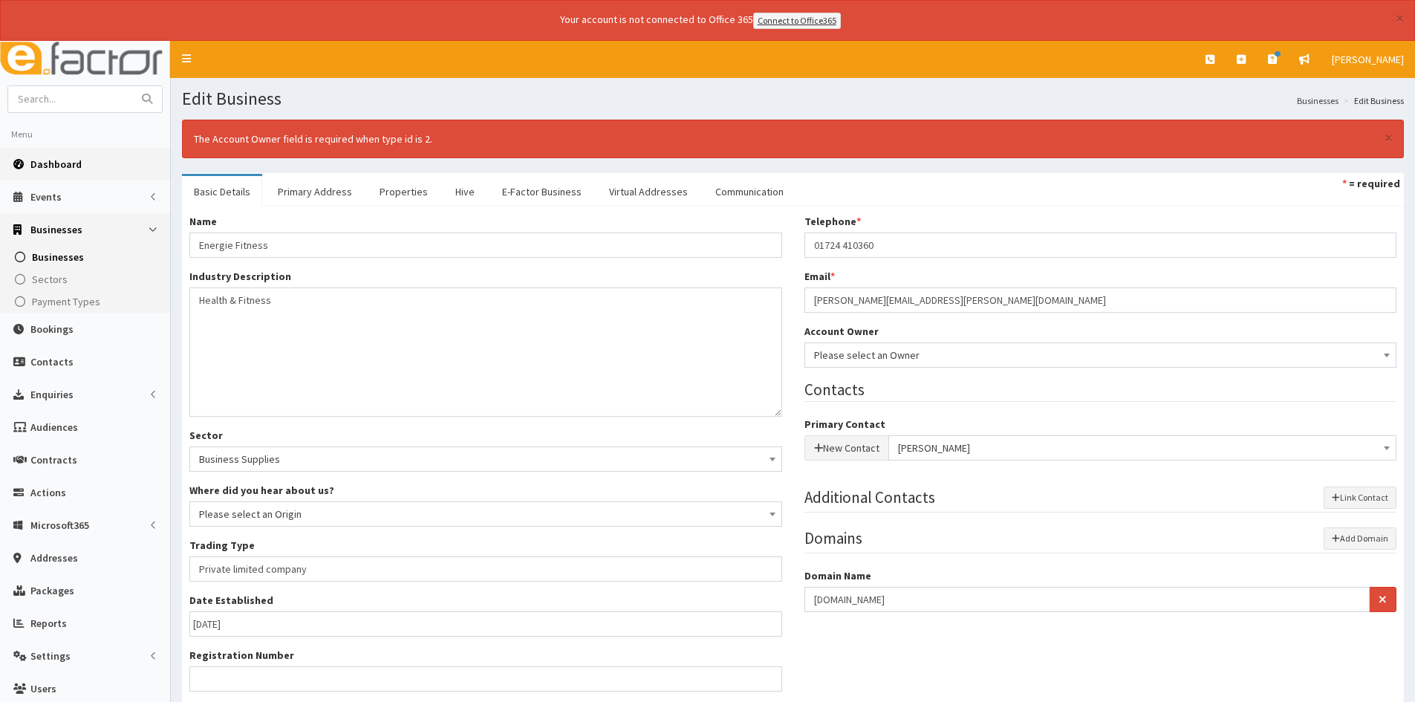
click at [103, 157] on link "Dashboard" at bounding box center [85, 164] width 170 height 33
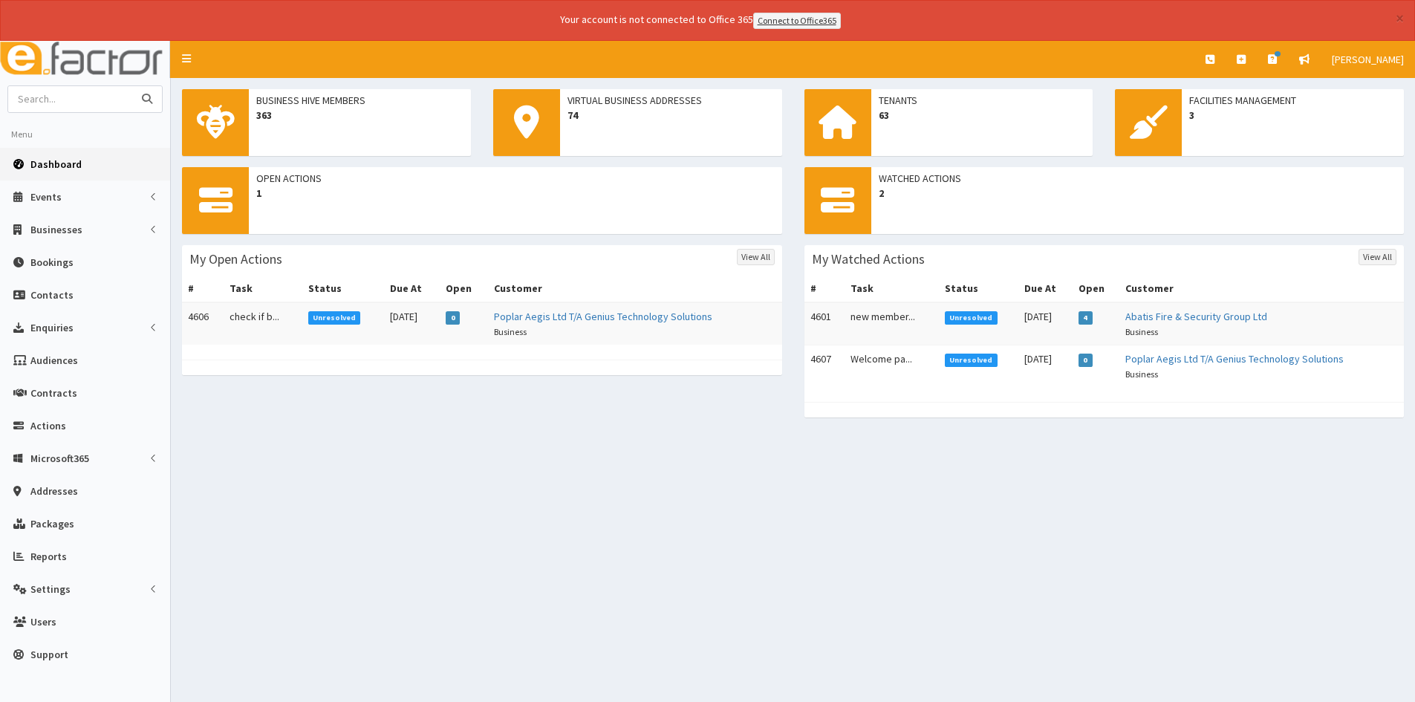
click at [95, 100] on input "text" at bounding box center [70, 99] width 125 height 26
type input "[PERSON_NAME]"
click at [132, 86] on button "submit" at bounding box center [147, 99] width 30 height 26
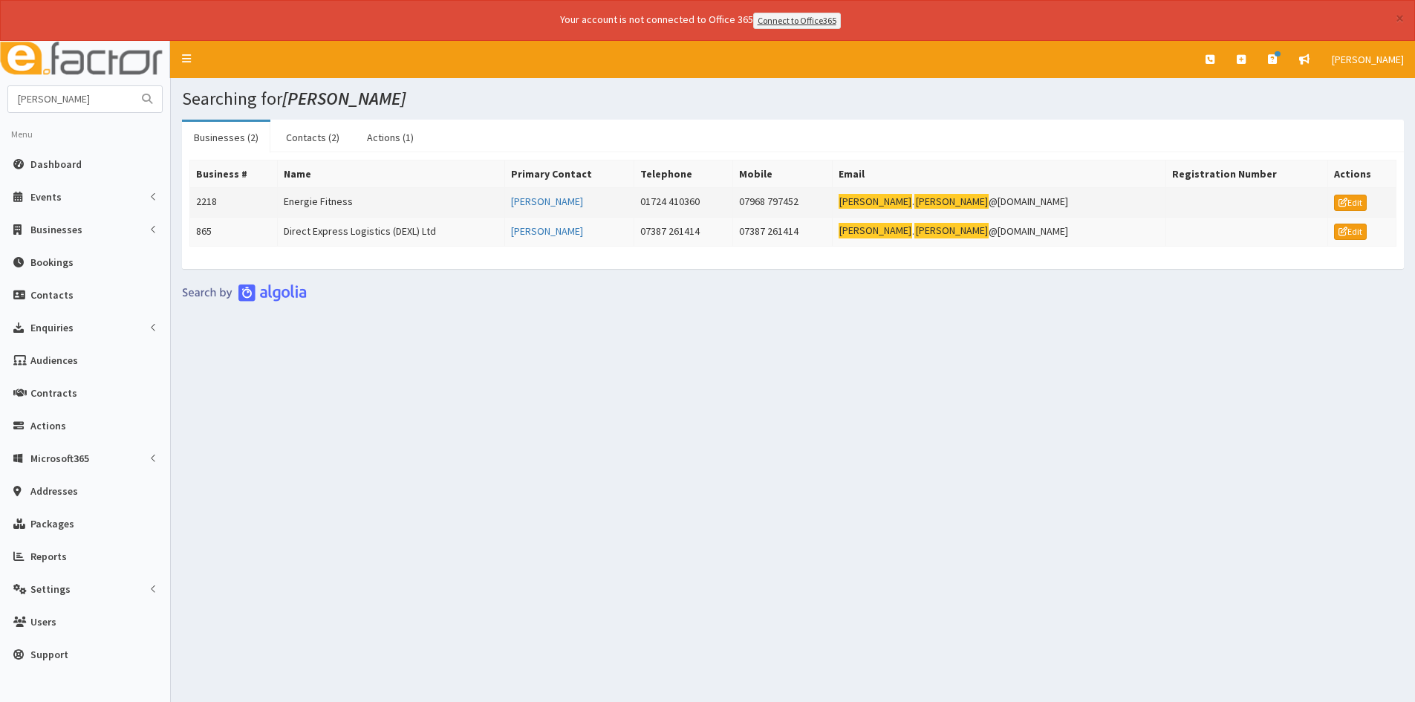
click at [336, 200] on td "Energie Fitness" at bounding box center [391, 202] width 227 height 30
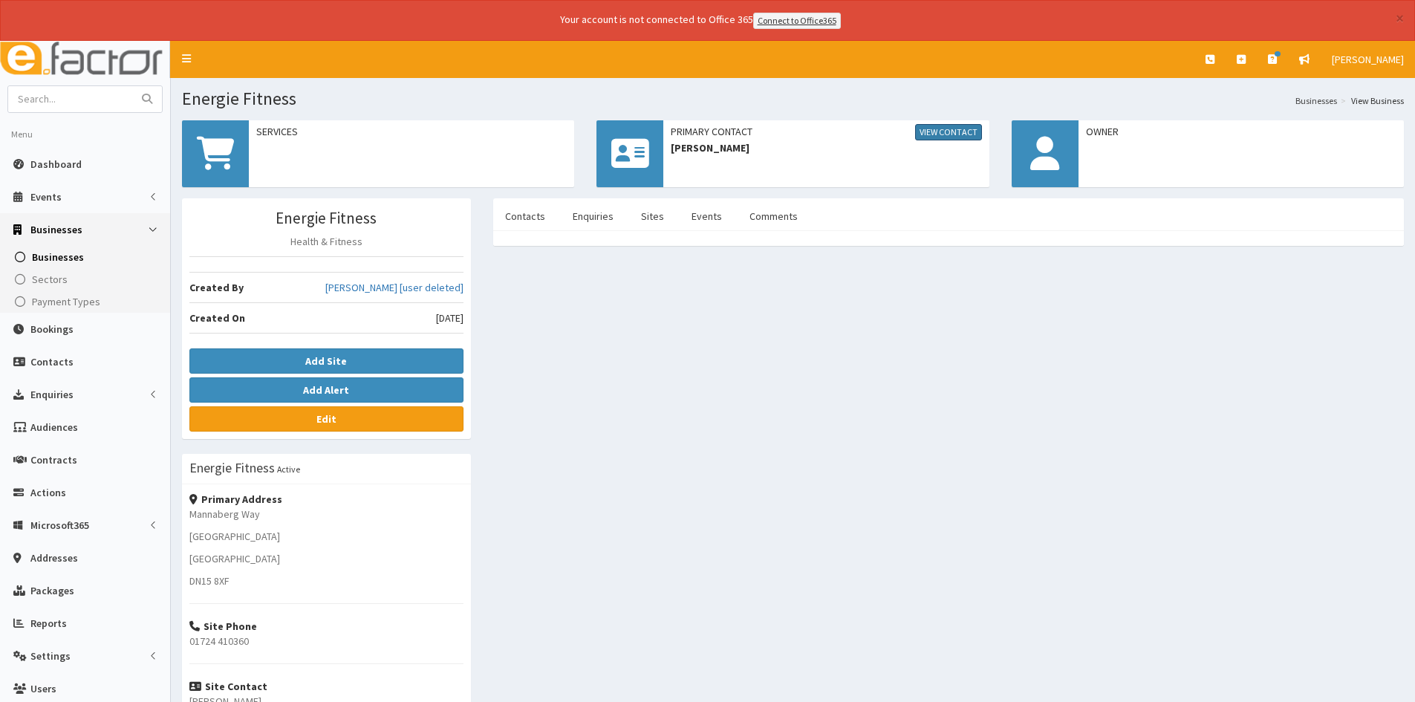
click at [947, 133] on link "View Contact" at bounding box center [948, 132] width 67 height 16
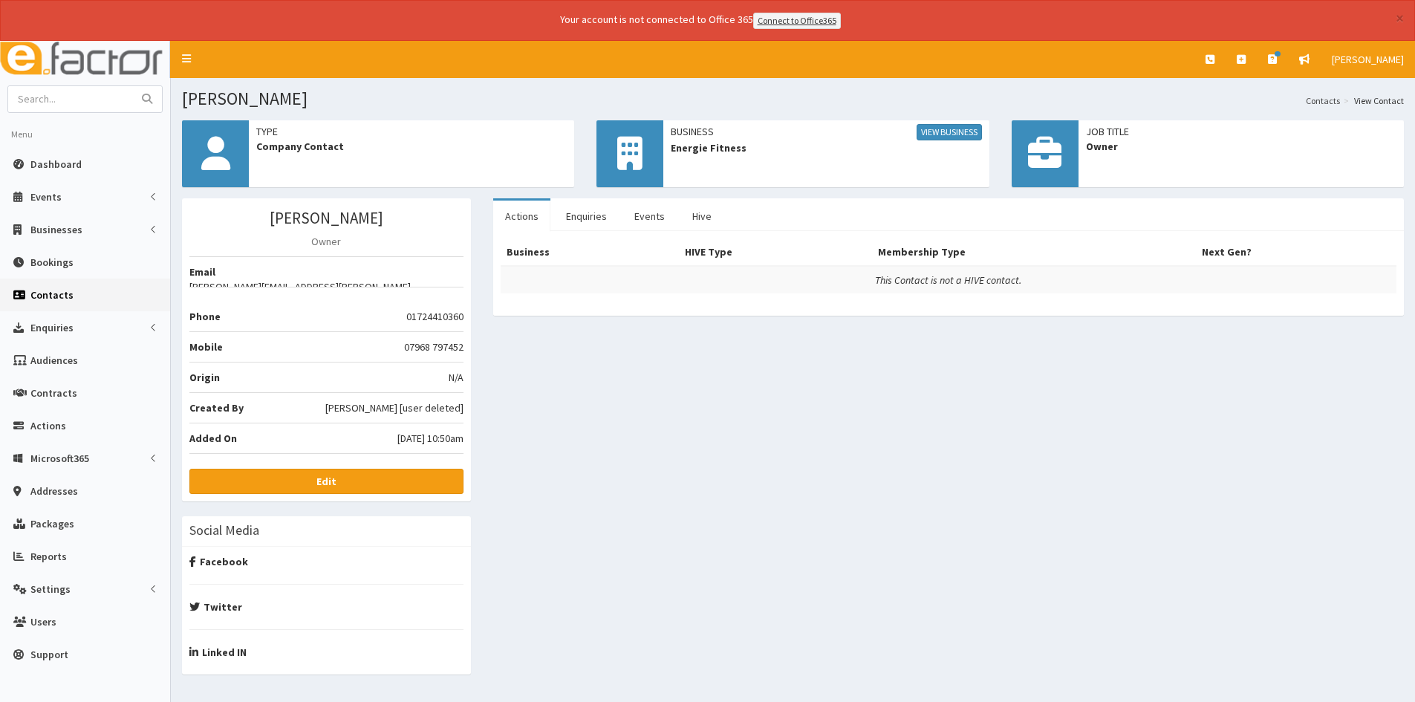
click at [326, 151] on span "Company Contact" at bounding box center [411, 146] width 311 height 15
click at [849, 136] on span "Business View Business" at bounding box center [826, 132] width 311 height 16
click at [697, 157] on div "Business View Business Energie Fitness" at bounding box center [826, 139] width 325 height 39
drag, startPoint x: 585, startPoint y: 223, endPoint x: 629, endPoint y: 221, distance: 44.6
click at [586, 224] on link "Enquiries" at bounding box center [586, 216] width 65 height 31
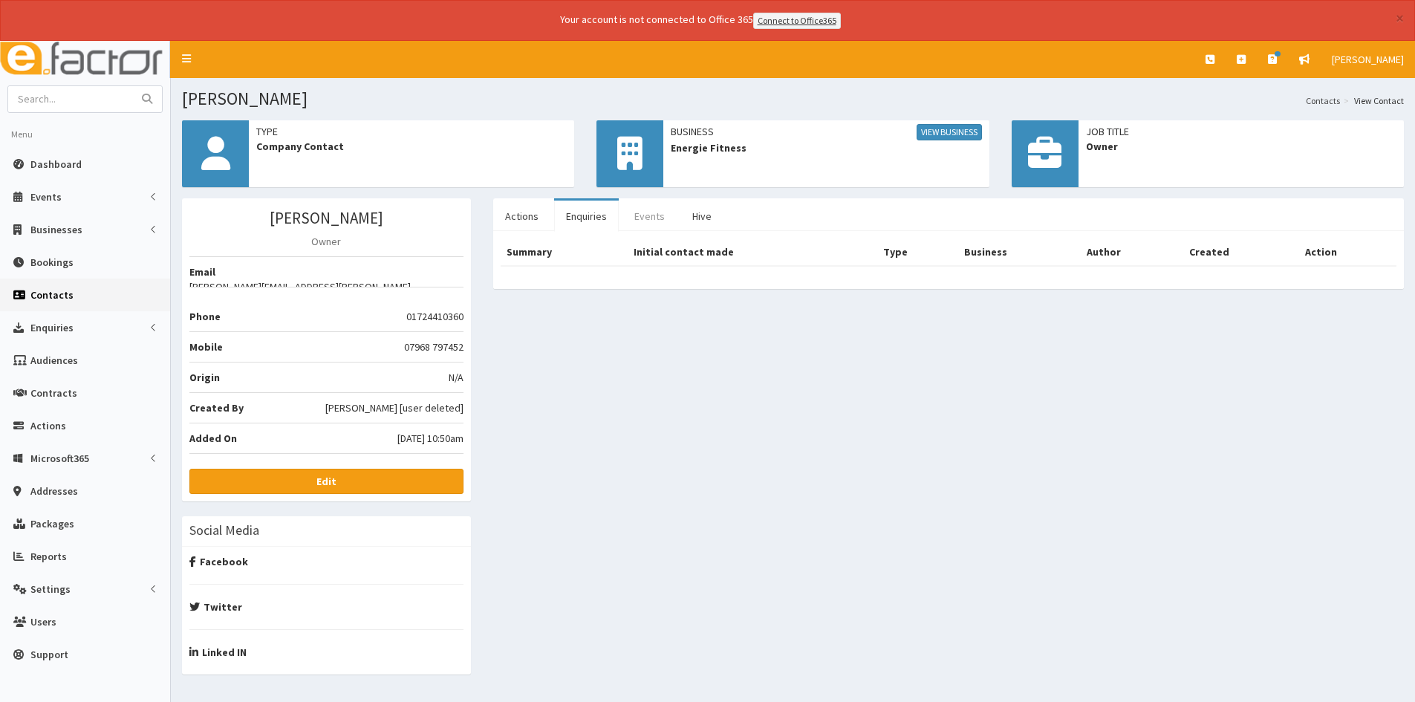
drag, startPoint x: 639, startPoint y: 212, endPoint x: 690, endPoint y: 217, distance: 51.5
click at [640, 212] on link "Events" at bounding box center [650, 216] width 54 height 31
click at [695, 219] on link "Hive" at bounding box center [702, 216] width 43 height 31
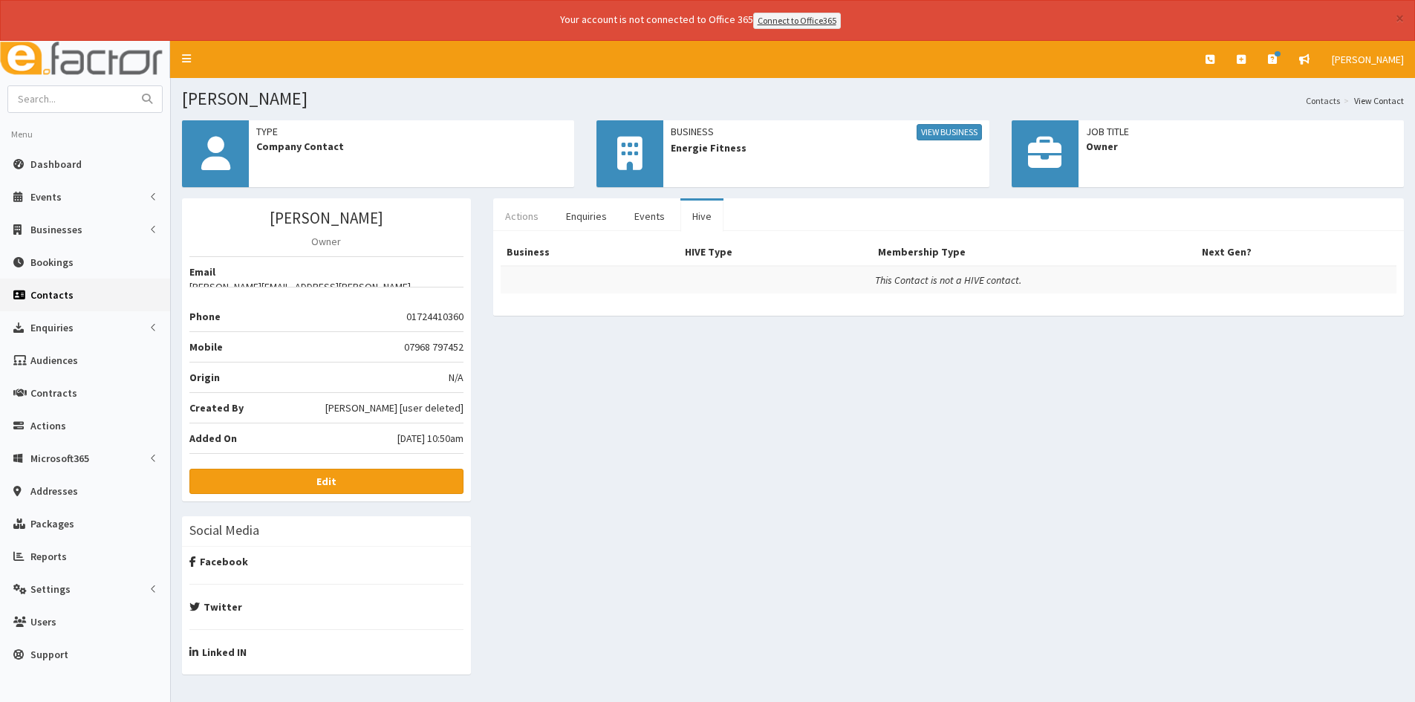
click at [536, 210] on link "Actions" at bounding box center [521, 216] width 57 height 31
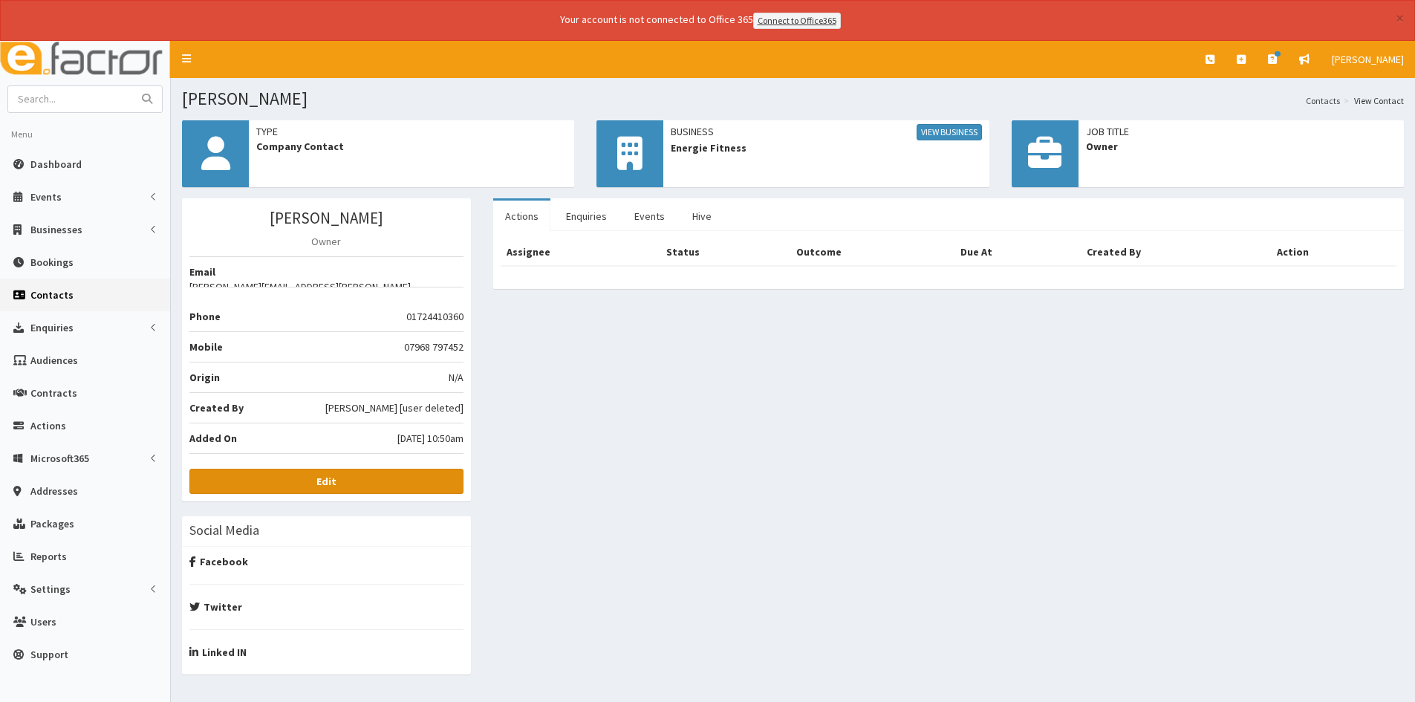
click at [367, 476] on link "Edit" at bounding box center [326, 481] width 274 height 25
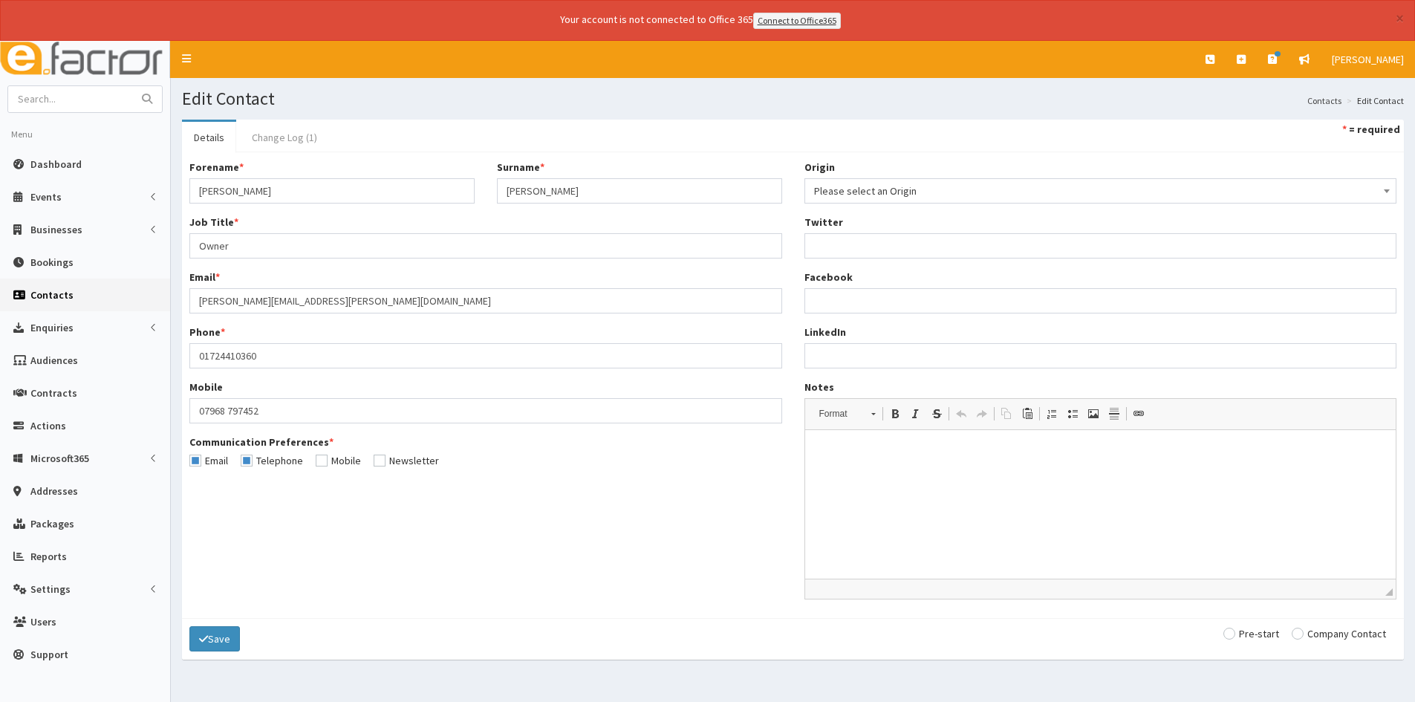
click at [283, 139] on link "Change Log (1)" at bounding box center [284, 137] width 89 height 31
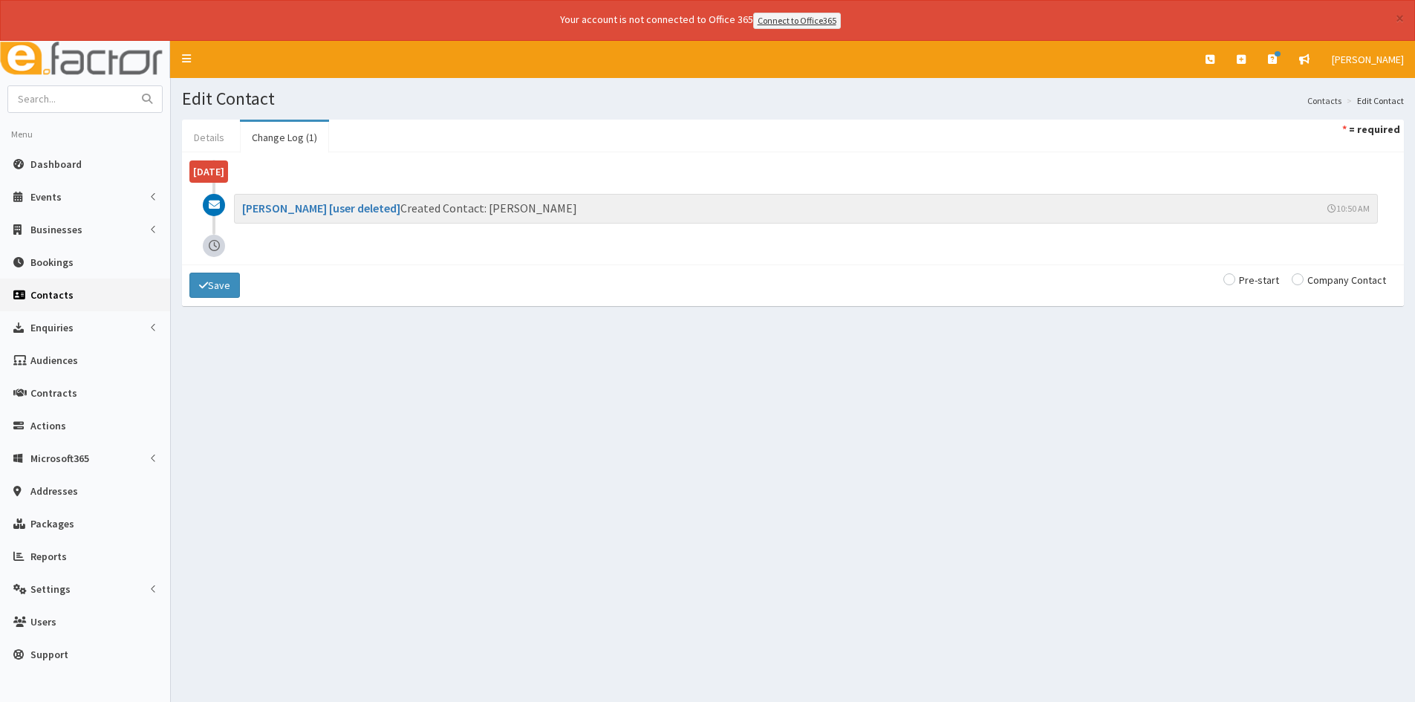
click at [218, 130] on link "Details" at bounding box center [209, 137] width 54 height 31
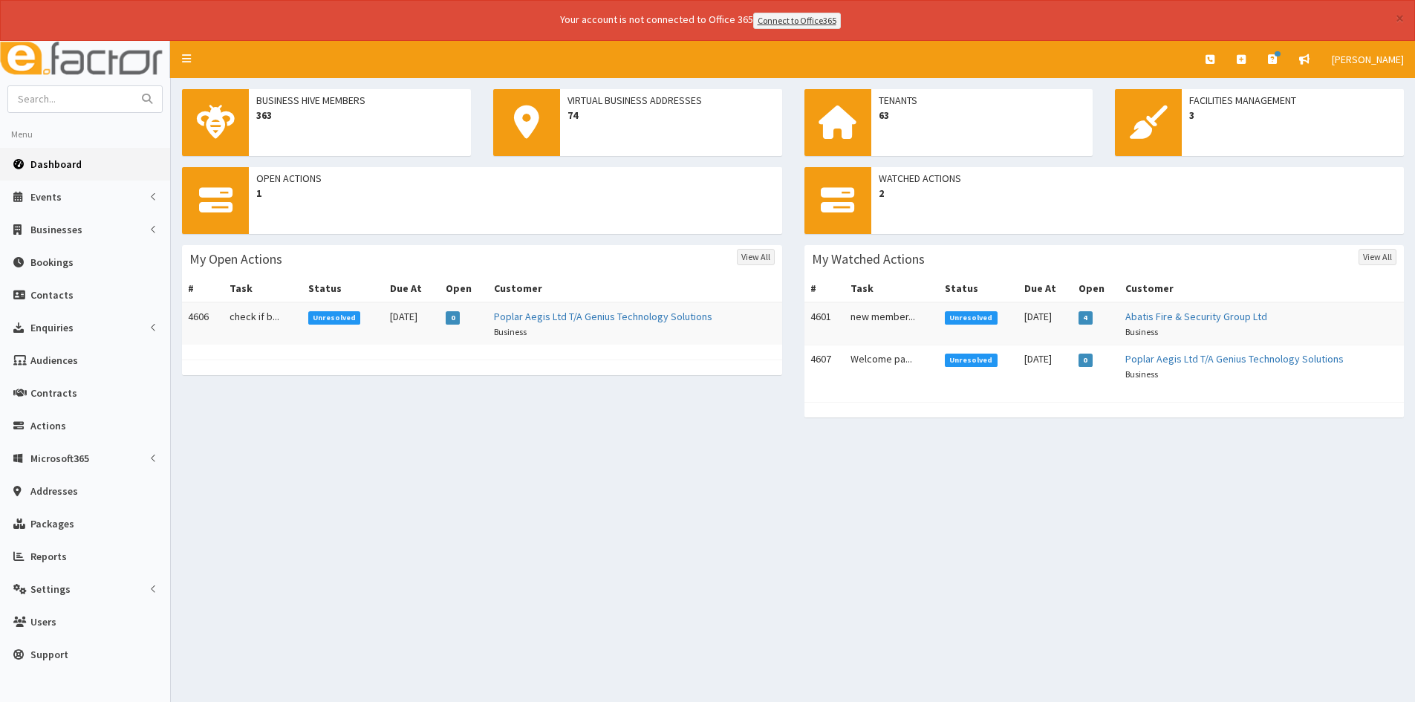
click at [460, 322] on td "0" at bounding box center [464, 323] width 48 height 42
click at [526, 313] on link "Poplar Aegis Ltd T/A Genius Technology Solutions" at bounding box center [603, 316] width 218 height 13
click at [251, 317] on td "check if b..." at bounding box center [263, 323] width 79 height 42
click at [56, 92] on input "text" at bounding box center [70, 99] width 125 height 26
type input "crystal pyramid"
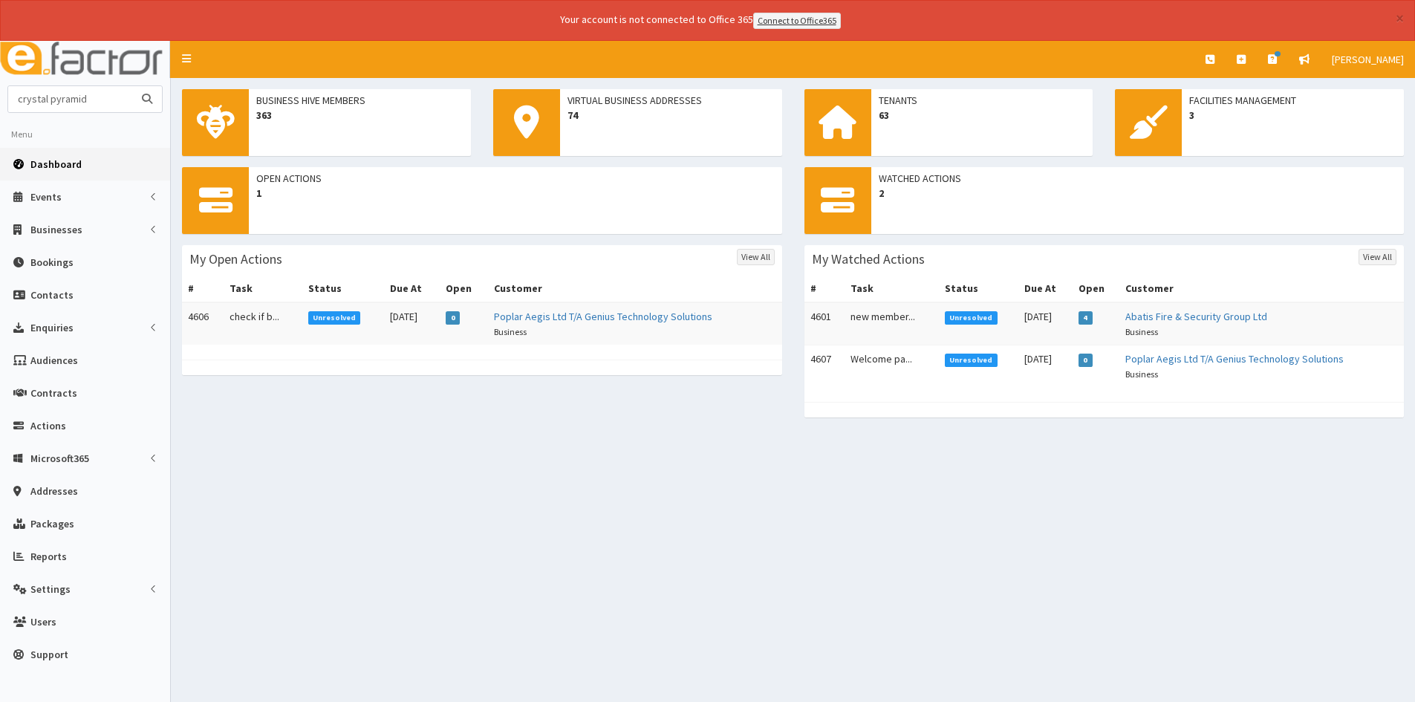
click at [132, 86] on button "submit" at bounding box center [147, 99] width 30 height 26
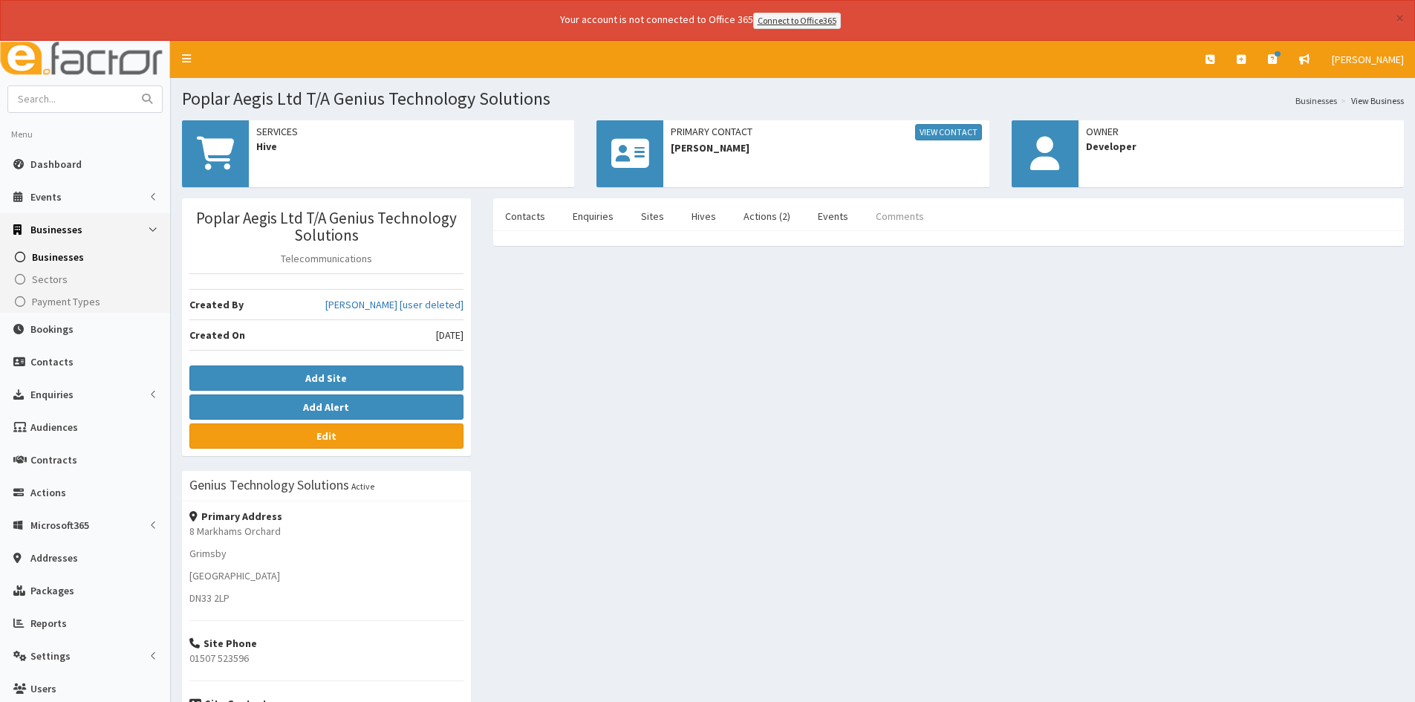
click at [909, 218] on link "Comments" at bounding box center [900, 216] width 72 height 31
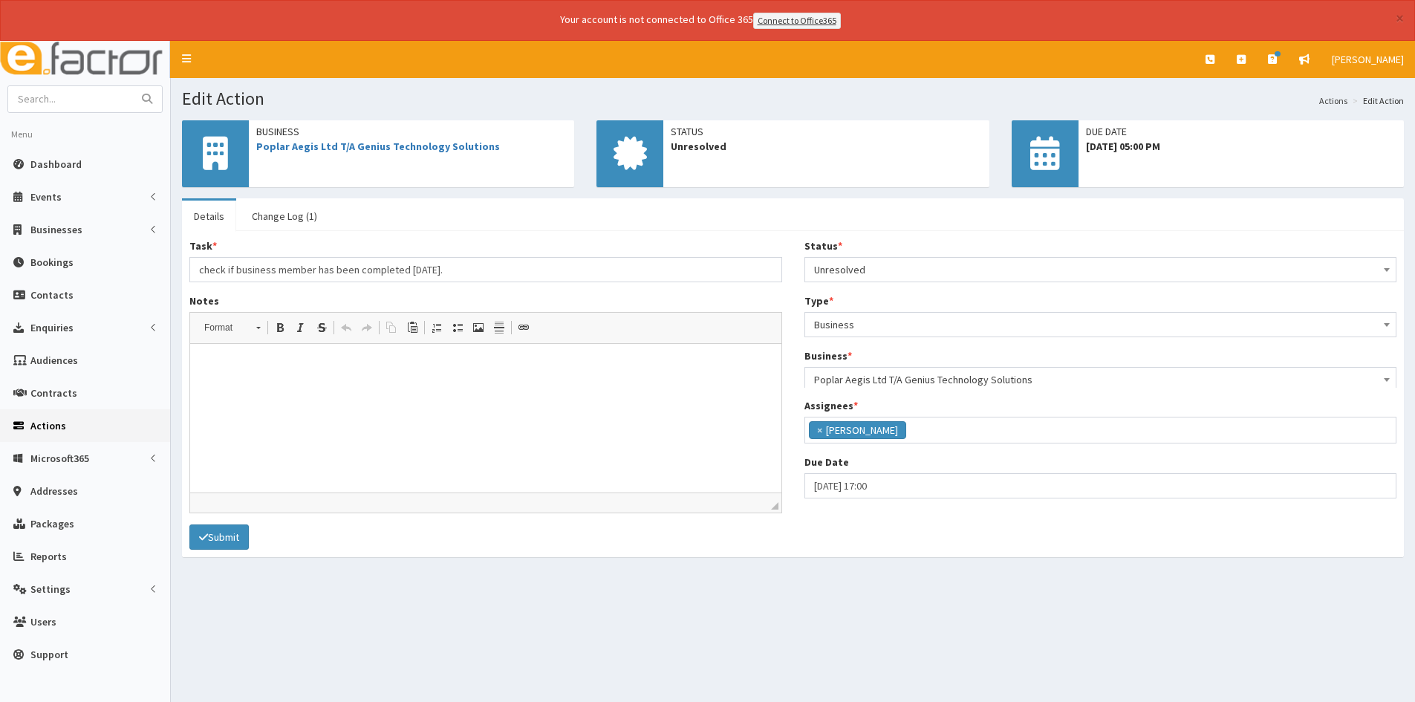
scroll to position [207, 0]
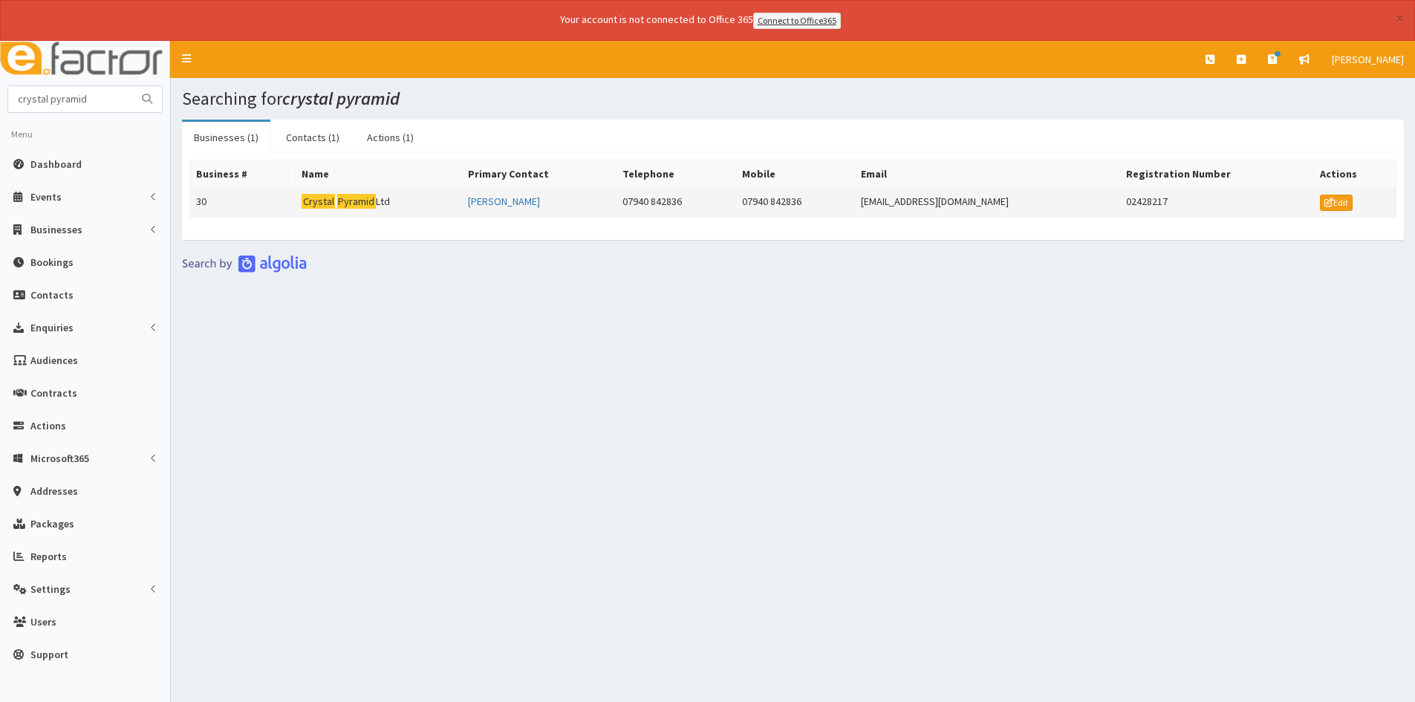
click at [357, 204] on mark "Pyramid" at bounding box center [356, 202] width 39 height 16
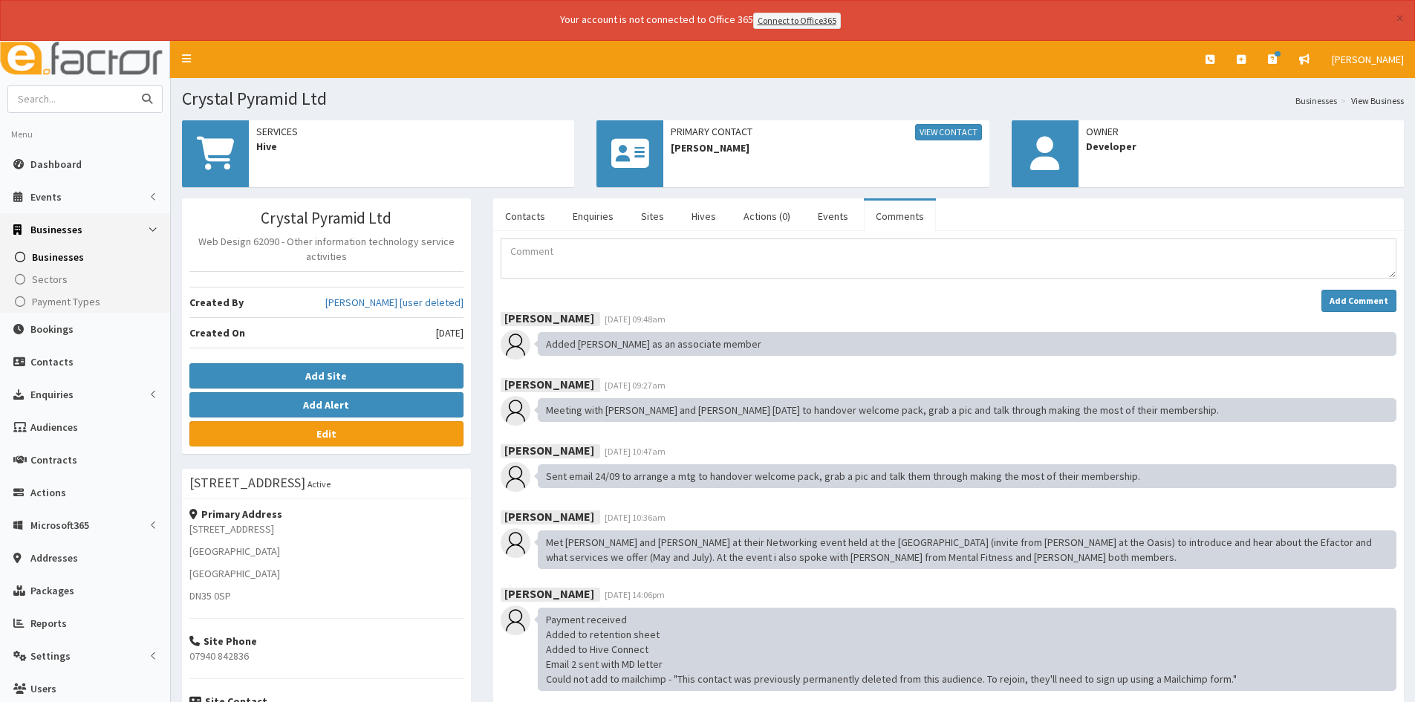
click at [105, 100] on input "text" at bounding box center [70, 99] width 125 height 26
type input "[PERSON_NAME]"
click at [132, 86] on button "submit" at bounding box center [147, 99] width 30 height 26
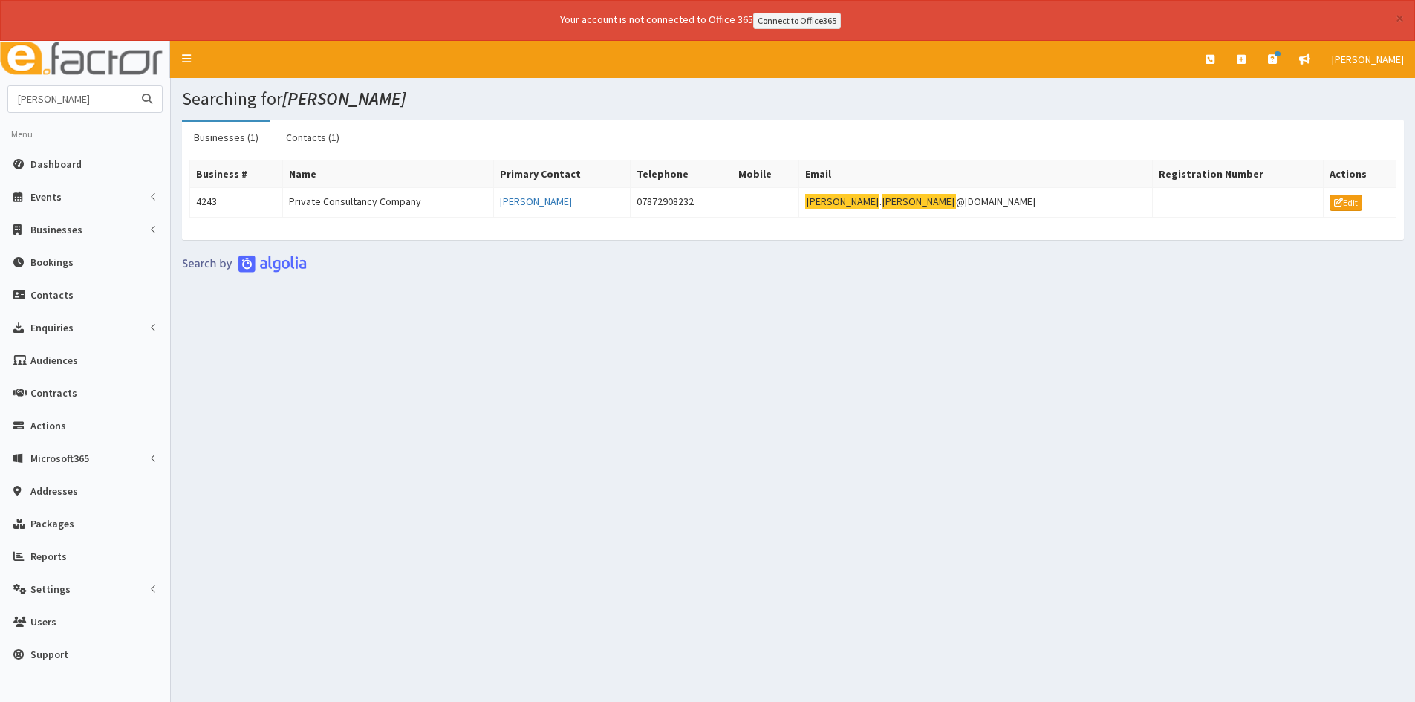
drag, startPoint x: 114, startPoint y: 97, endPoint x: -15, endPoint y: 106, distance: 128.9
click at [0, 106] on html "× Your account is not connected to Office 365 Connect to Office365 E Toggle nav…" at bounding box center [707, 371] width 1415 height 743
type input "[PERSON_NAME]"
click at [132, 86] on button "submit" at bounding box center [147, 99] width 30 height 26
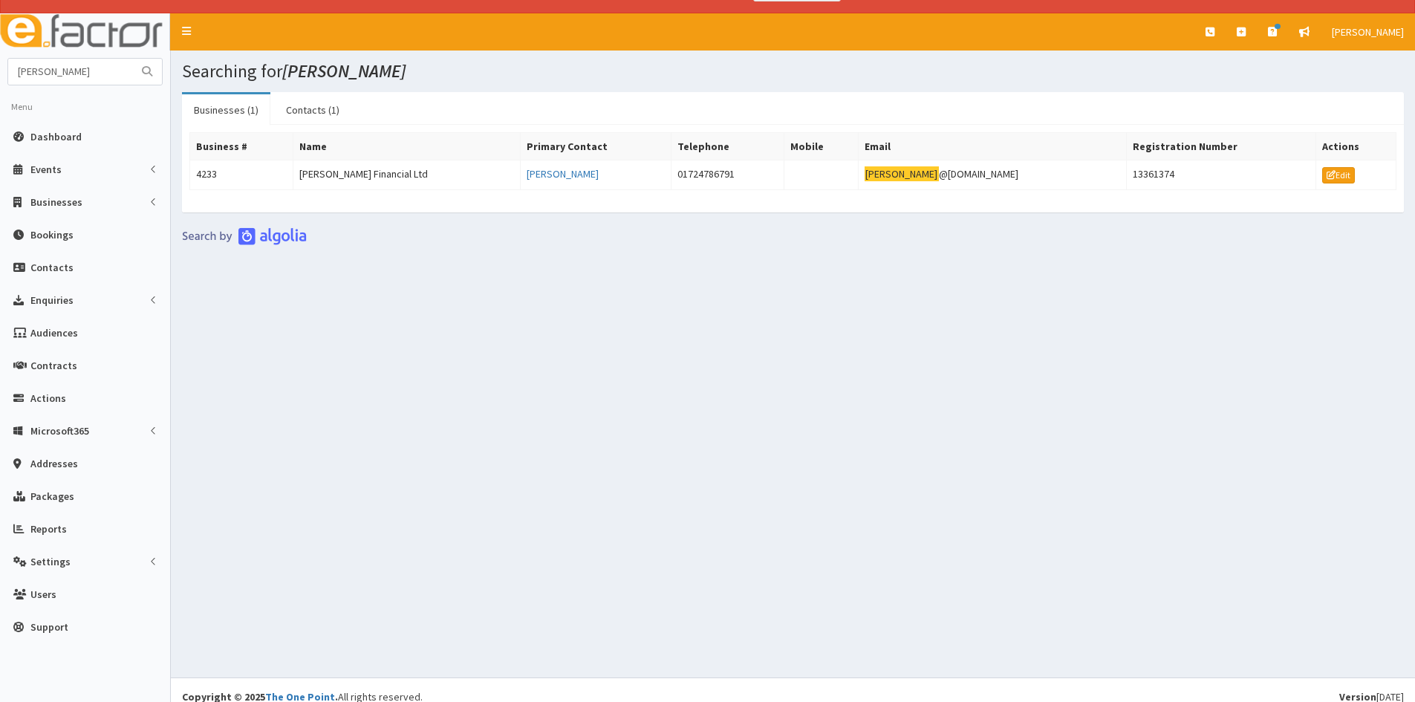
scroll to position [41, 0]
